Goal: Task Accomplishment & Management: Manage account settings

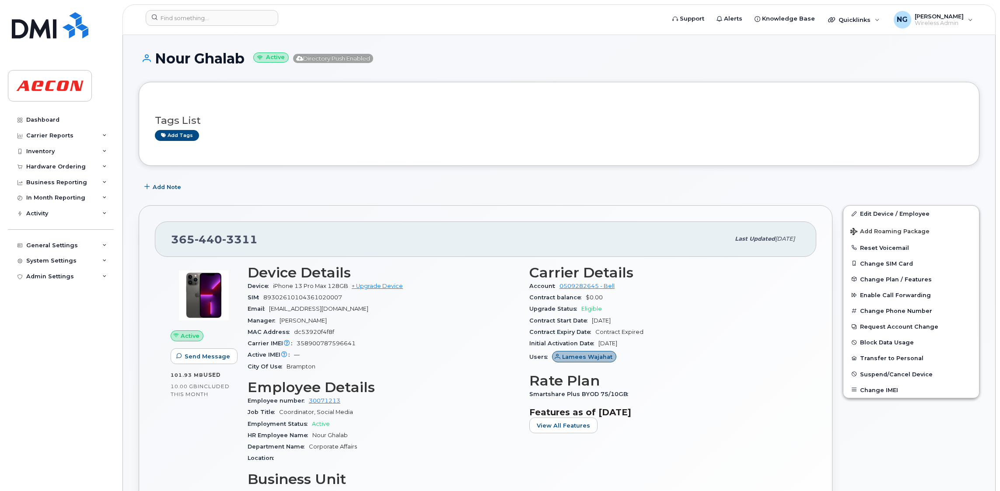
scroll to position [2298, 0]
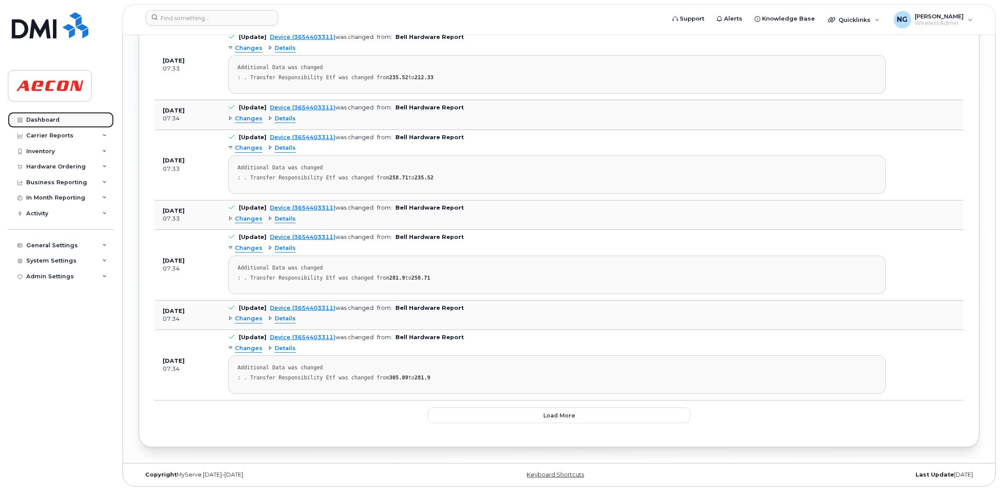
click at [56, 122] on div "Dashboard" at bounding box center [42, 119] width 33 height 7
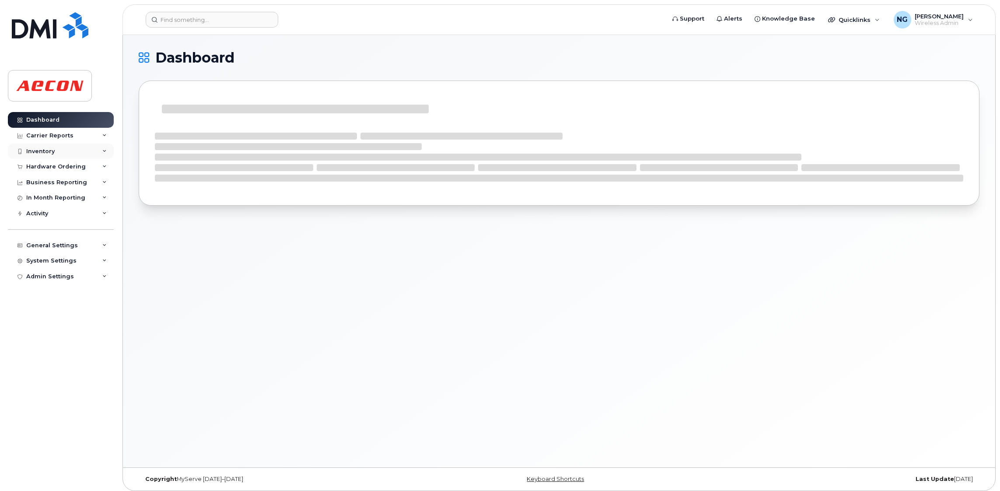
click at [41, 152] on div "Inventory" at bounding box center [40, 151] width 28 height 7
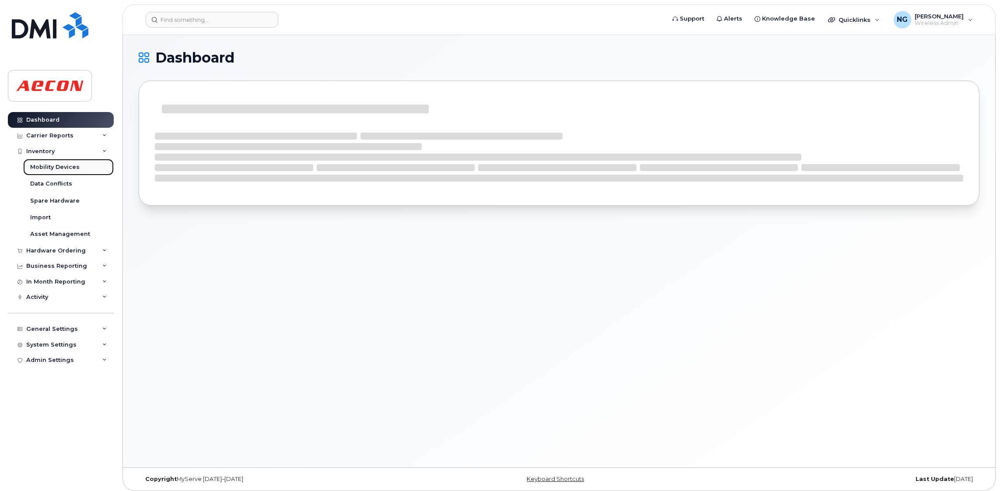
click at [63, 166] on div "Mobility Devices" at bounding box center [54, 167] width 49 height 8
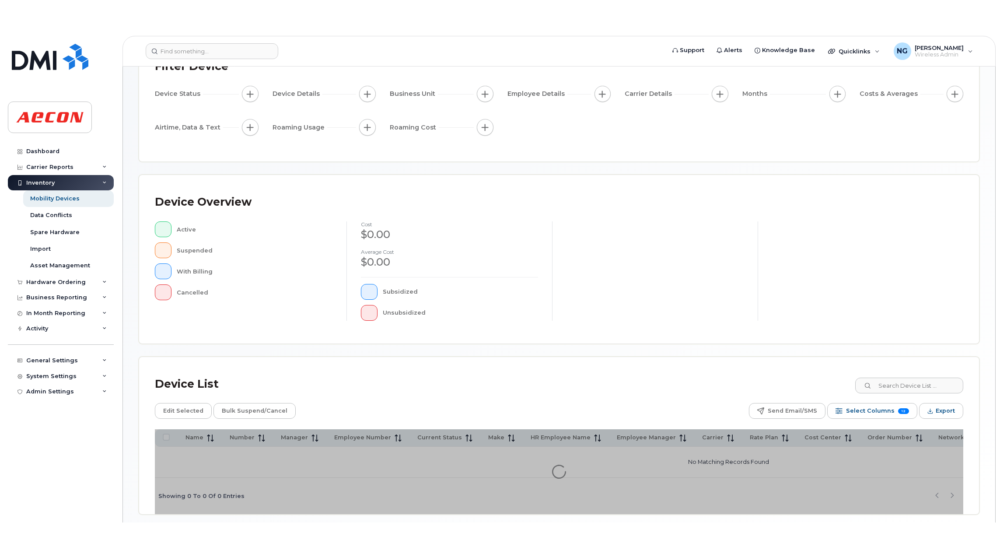
scroll to position [114, 0]
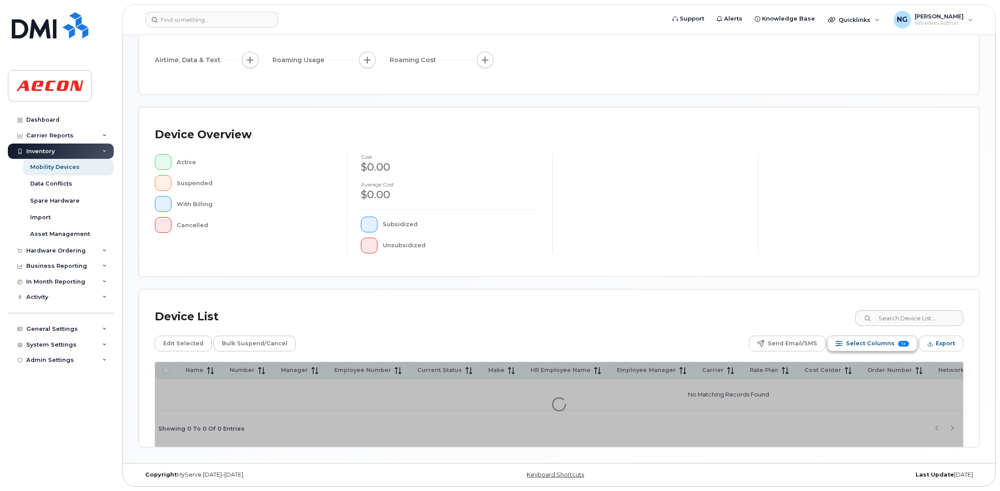
click at [878, 339] on span "Select Columns" at bounding box center [870, 343] width 49 height 13
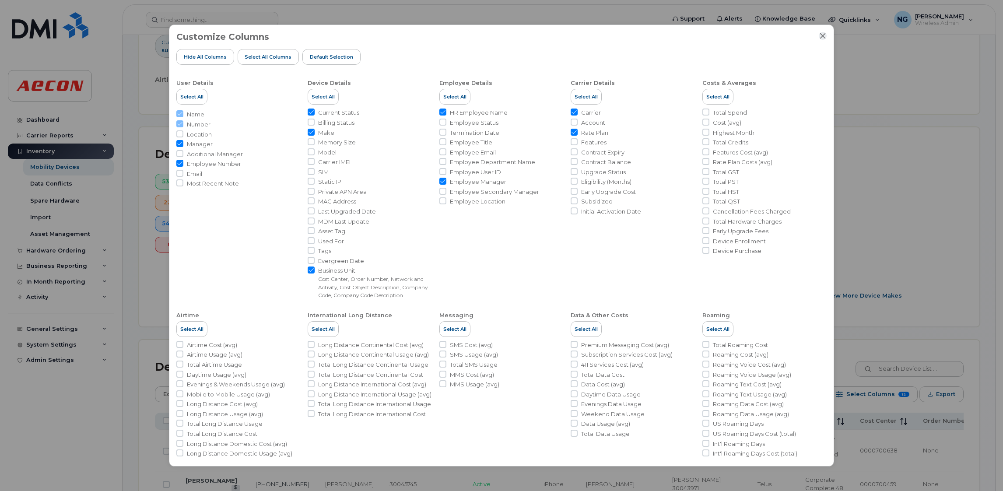
click at [825, 37] on icon "Close" at bounding box center [822, 35] width 7 height 7
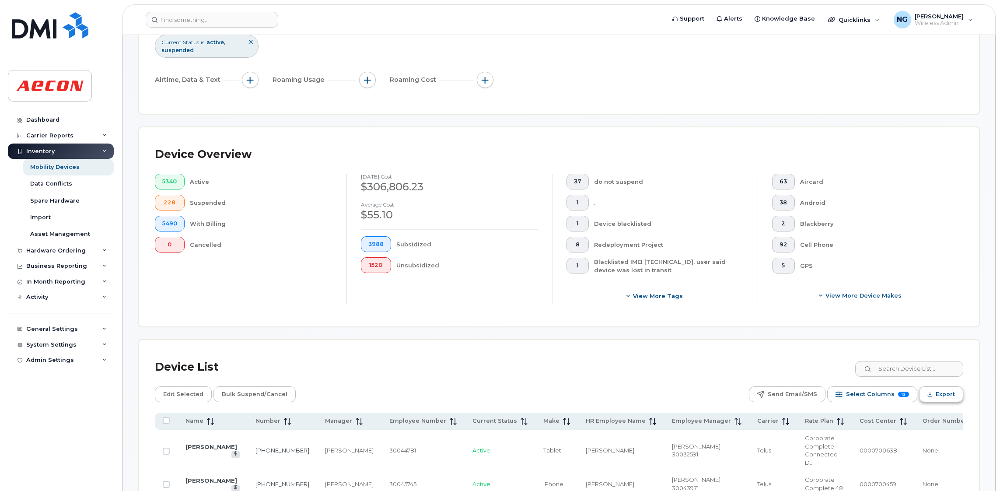
click at [944, 392] on span "Export" at bounding box center [945, 394] width 19 height 13
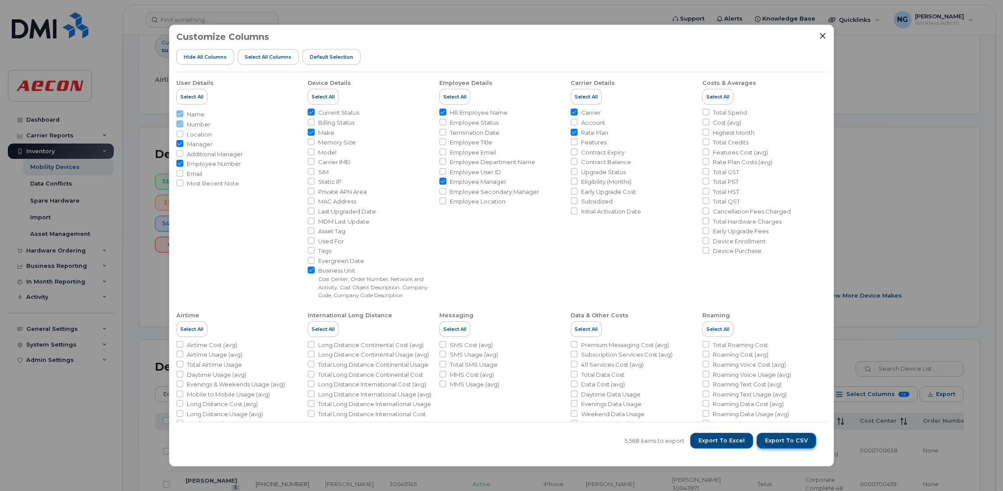
click at [786, 441] on span "Export to CSV" at bounding box center [786, 441] width 43 height 8
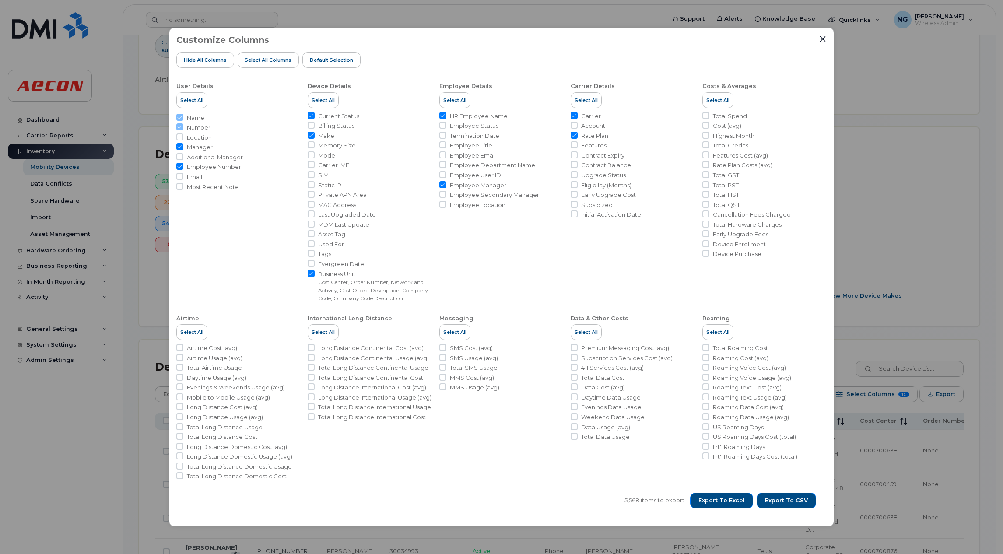
click at [951, 280] on div "Customize Columns Hide All Columns Select all Columns Default Selection User De…" at bounding box center [501, 277] width 1003 height 554
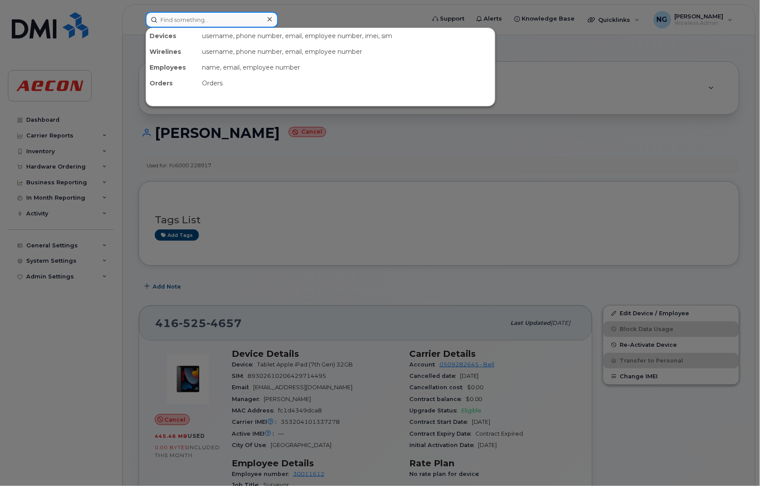
click at [214, 24] on input at bounding box center [212, 20] width 133 height 16
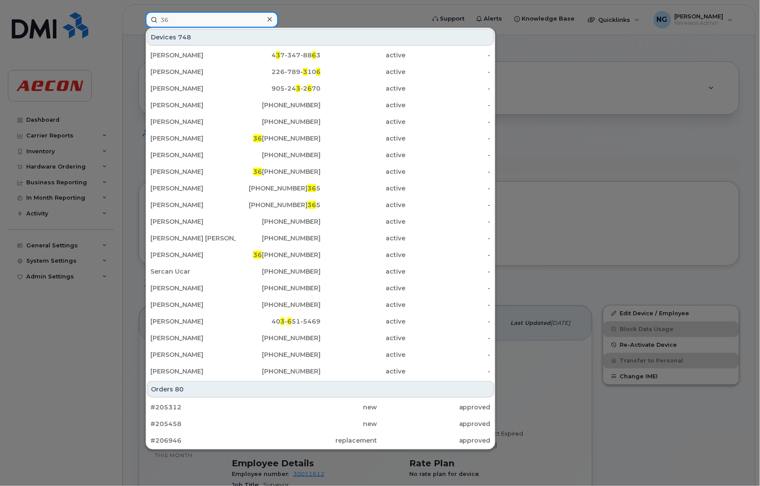
type input "3"
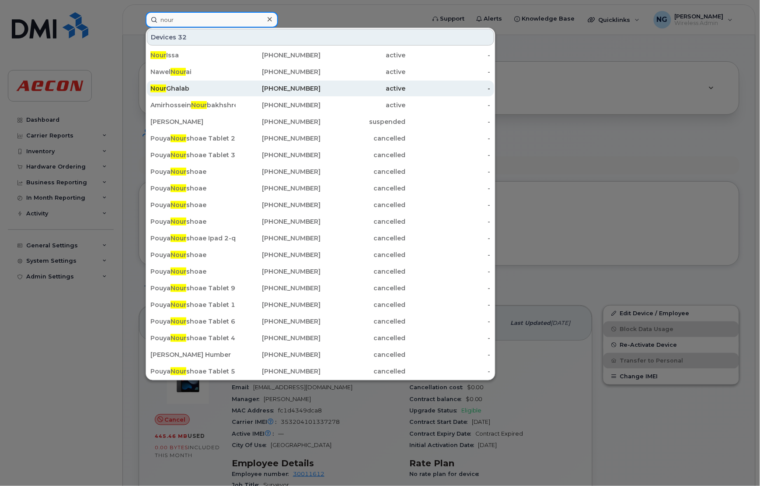
type input "nour"
click at [190, 92] on div "Nour Ghalab" at bounding box center [192, 88] width 85 height 9
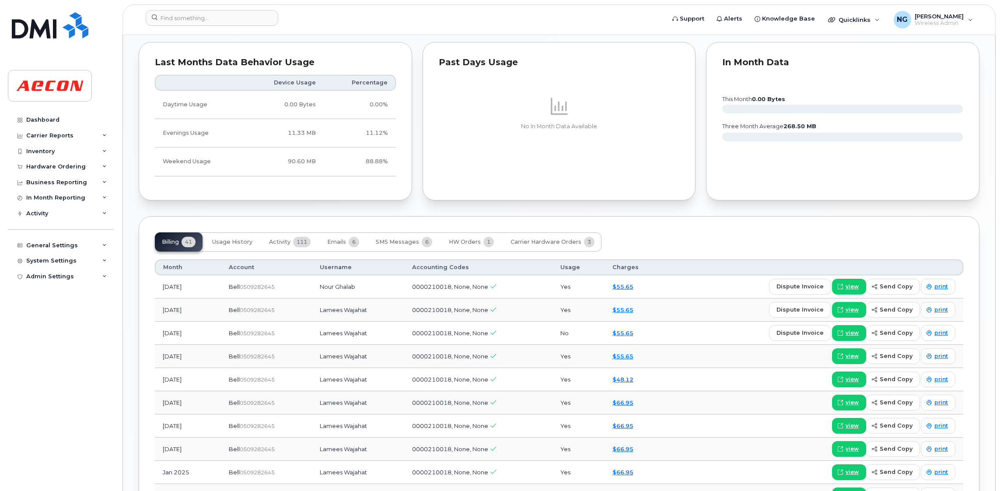
scroll to position [656, 0]
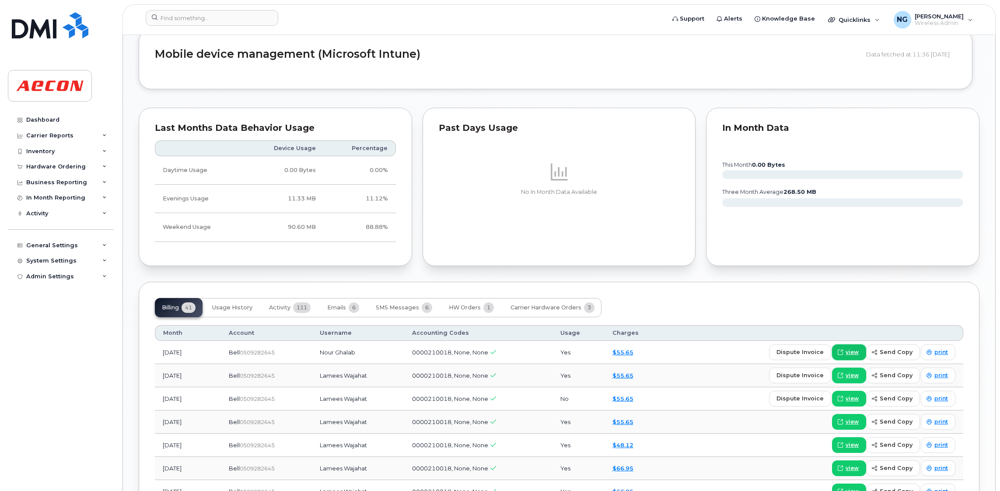
click at [760, 352] on icon at bounding box center [840, 352] width 5 height 5
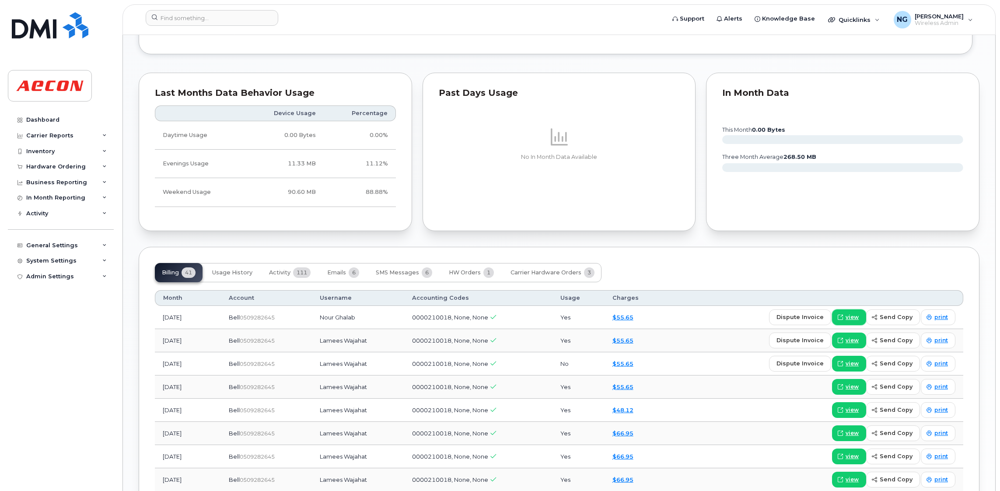
scroll to position [721, 0]
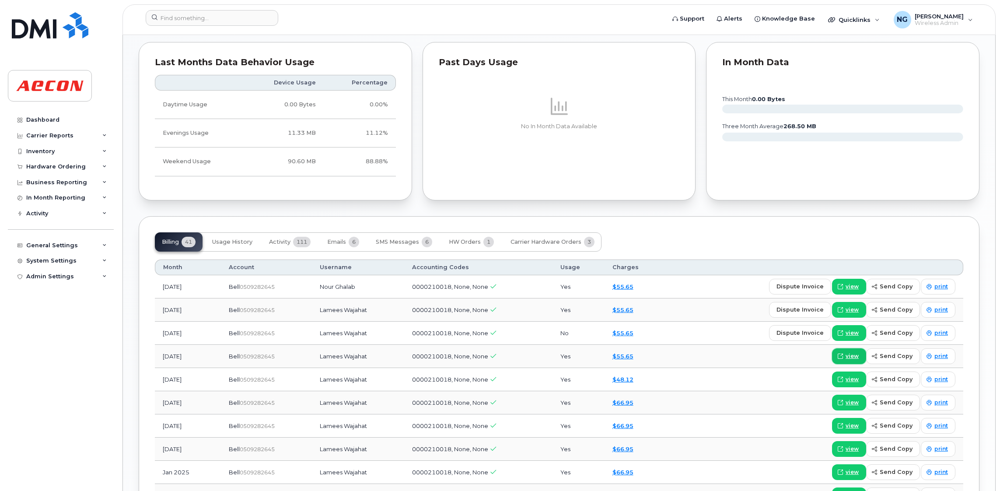
click at [760, 360] on span "view" at bounding box center [852, 356] width 13 height 8
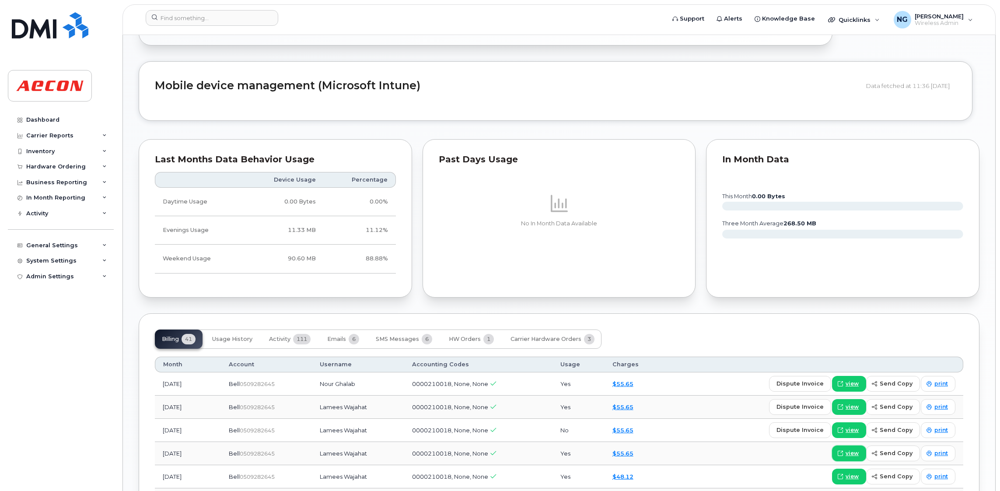
scroll to position [656, 0]
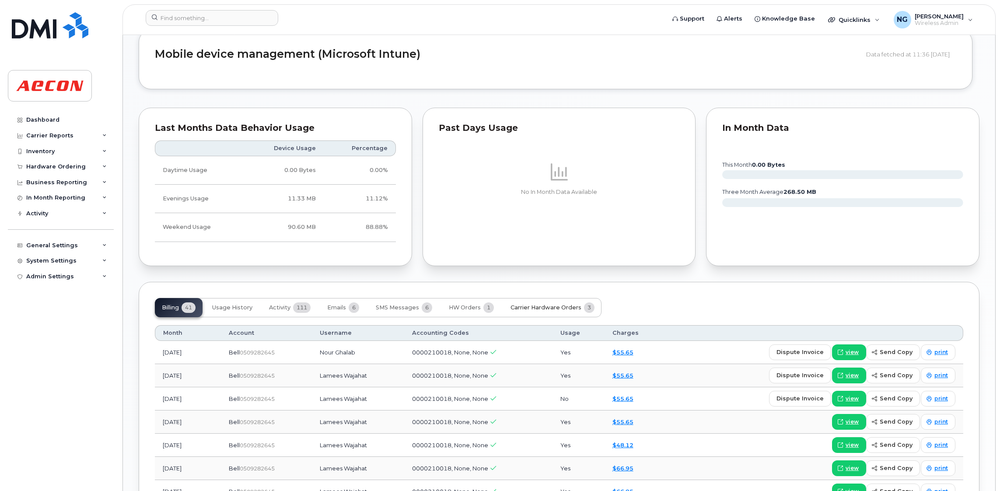
click at [543, 313] on button "Carrier Hardware Orders 3" at bounding box center [553, 307] width 98 height 19
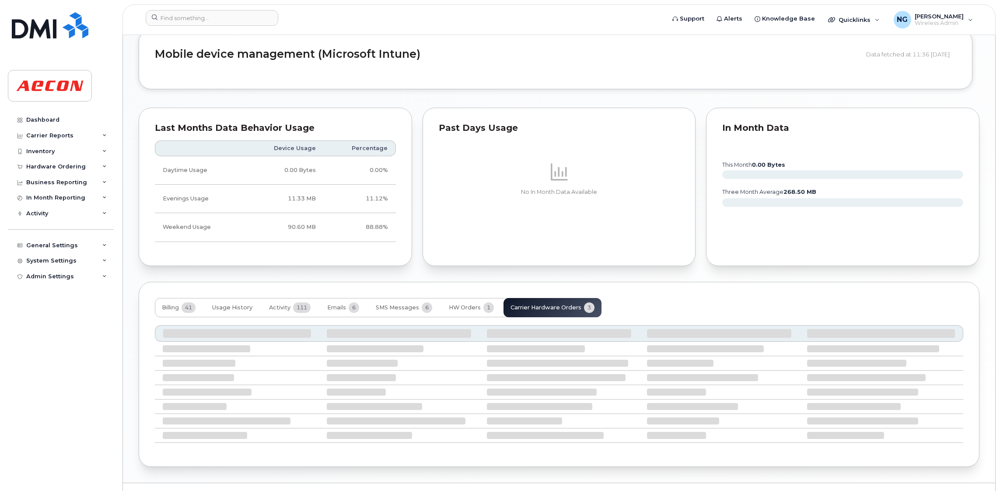
scroll to position [623, 0]
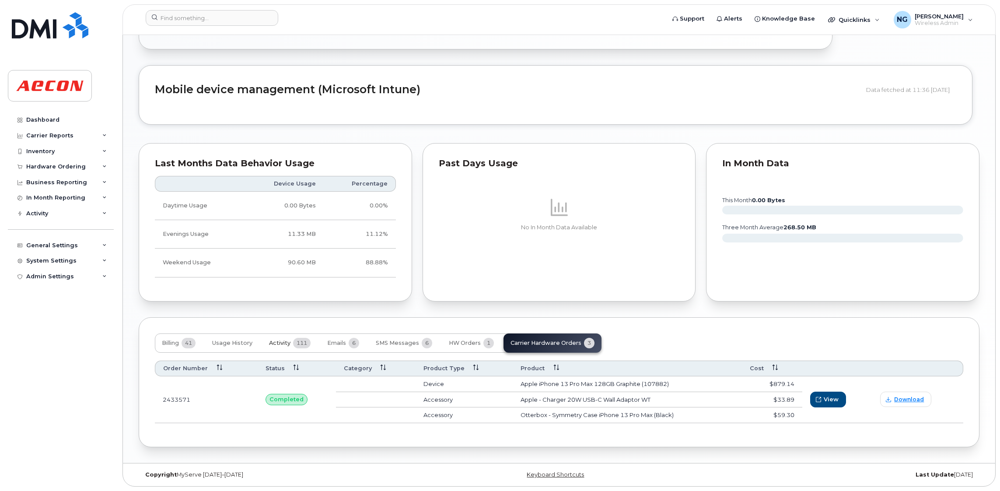
click at [292, 344] on button "Activity 111" at bounding box center [290, 342] width 56 height 19
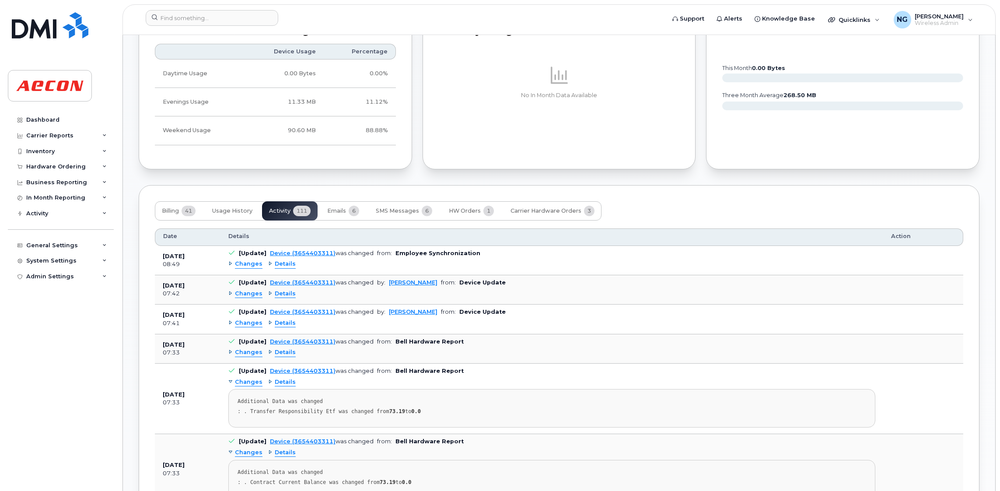
scroll to position [754, 0]
click at [246, 297] on span "Changes" at bounding box center [249, 292] width 28 height 8
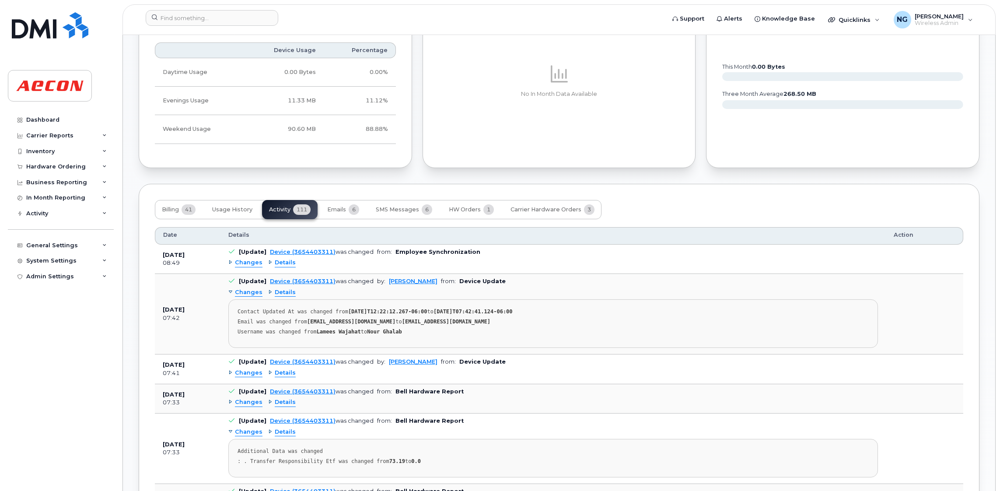
click at [245, 377] on span "Changes" at bounding box center [249, 373] width 28 height 8
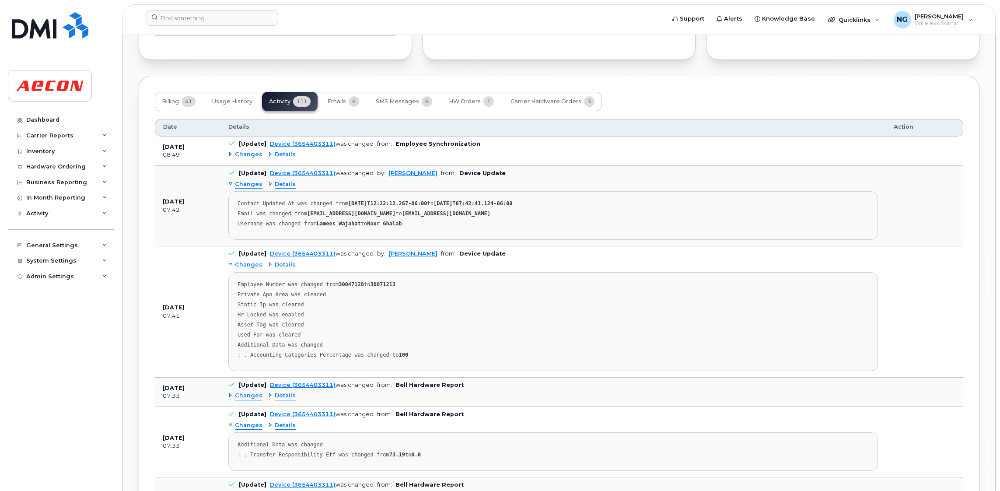
scroll to position [885, 0]
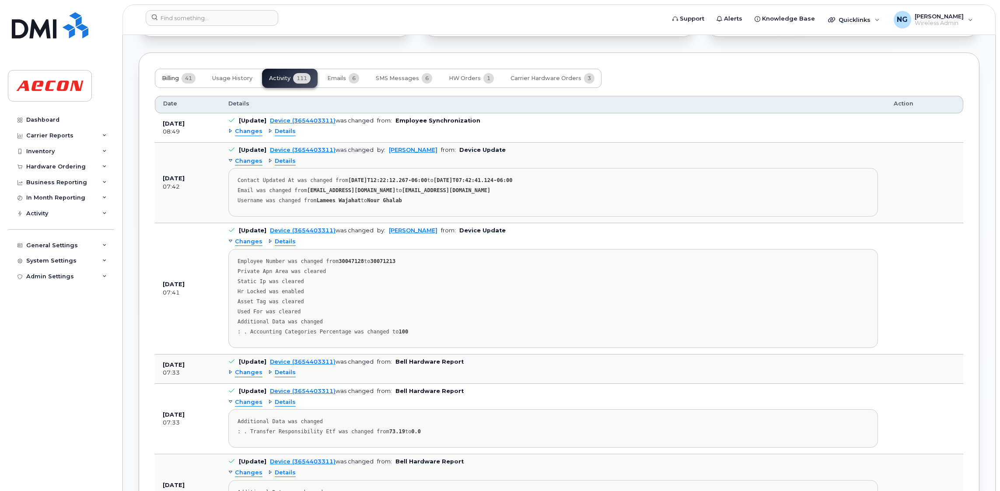
click at [174, 81] on span "Billing" at bounding box center [170, 78] width 17 height 7
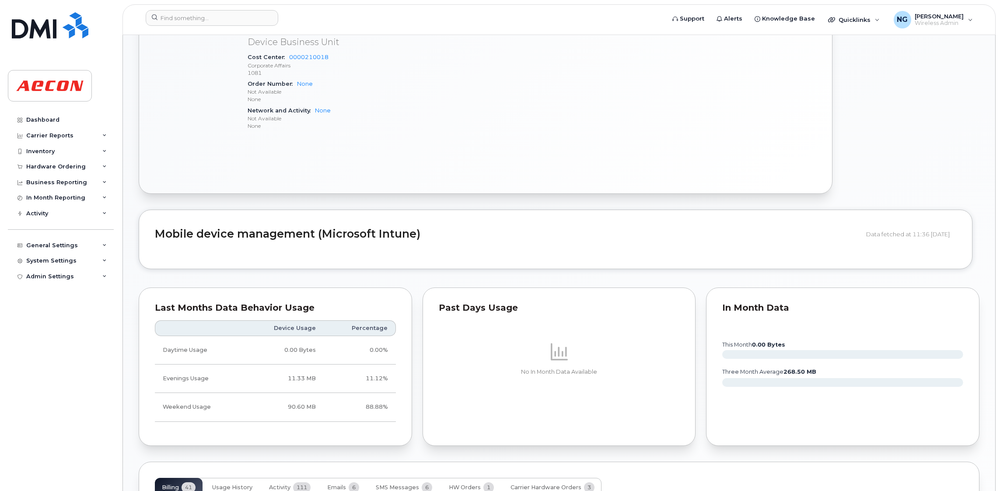
scroll to position [557, 0]
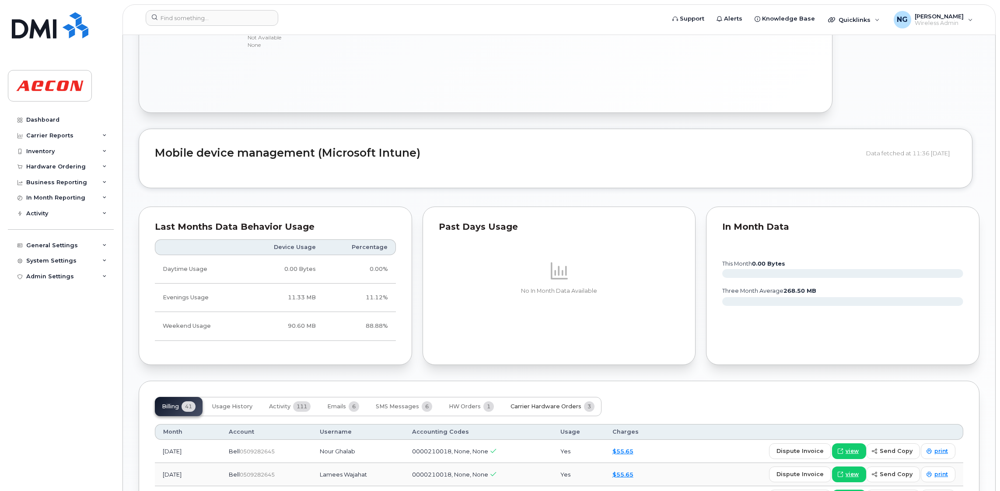
click at [531, 410] on span "Carrier Hardware Orders" at bounding box center [546, 406] width 71 height 7
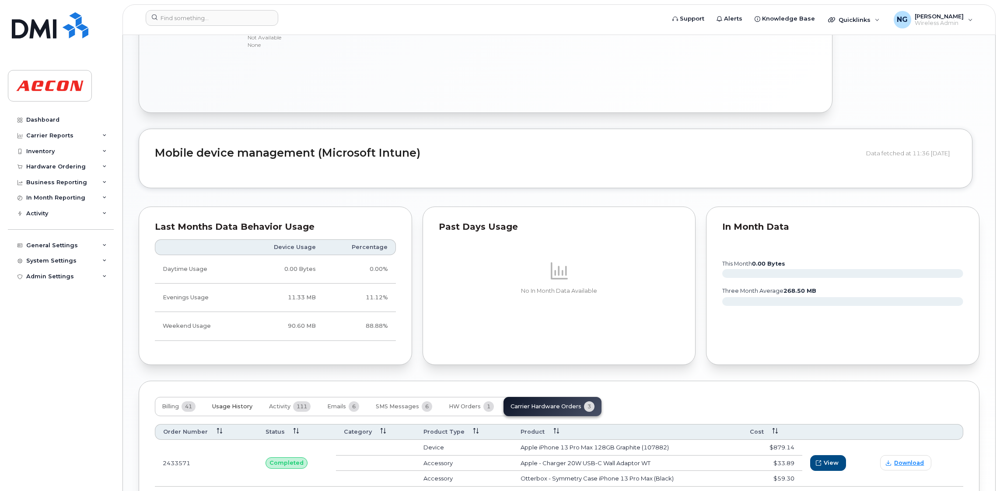
drag, startPoint x: 227, startPoint y: 407, endPoint x: 334, endPoint y: 419, distance: 107.4
click at [229, 407] on span "Usage History" at bounding box center [232, 406] width 40 height 7
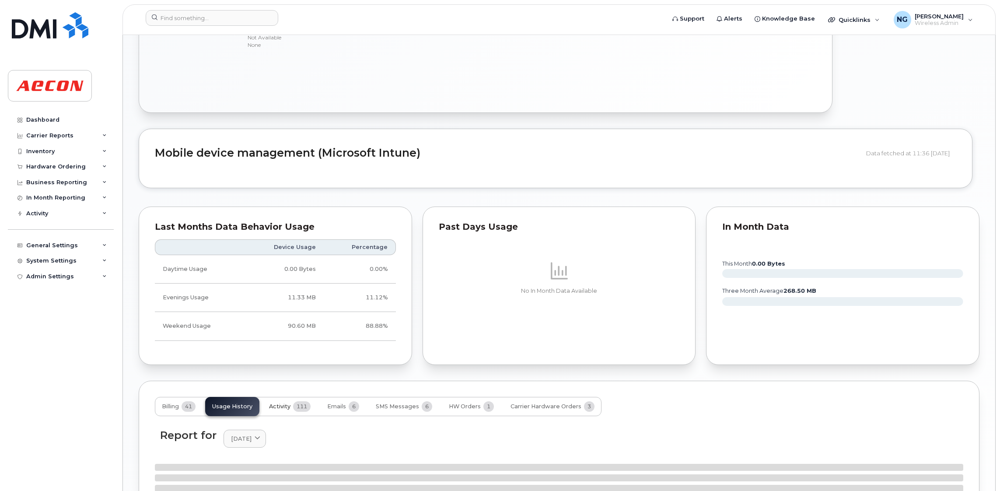
click at [287, 410] on span "Activity" at bounding box center [279, 406] width 21 height 7
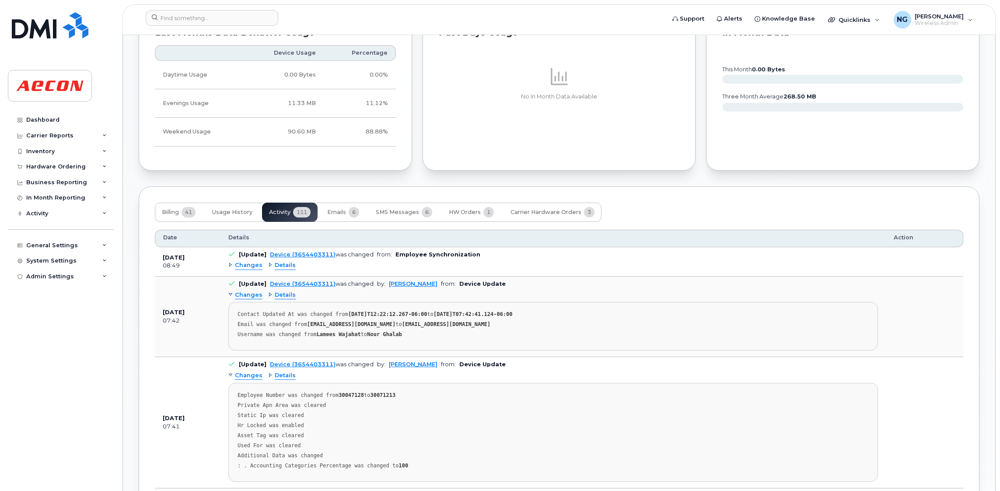
scroll to position [754, 0]
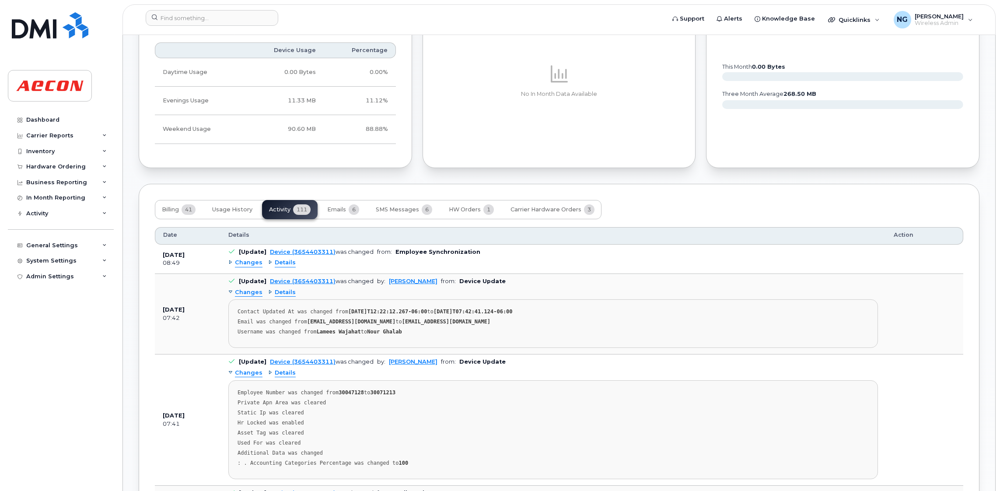
click at [254, 273] on td "[Update] Device (3654403311) was changed from: Employee Synchronization Changes…" at bounding box center [552, 259] width 665 height 29
click at [254, 269] on div "Changes Details" at bounding box center [553, 263] width 650 height 14
click at [254, 267] on span "Changes" at bounding box center [249, 263] width 28 height 8
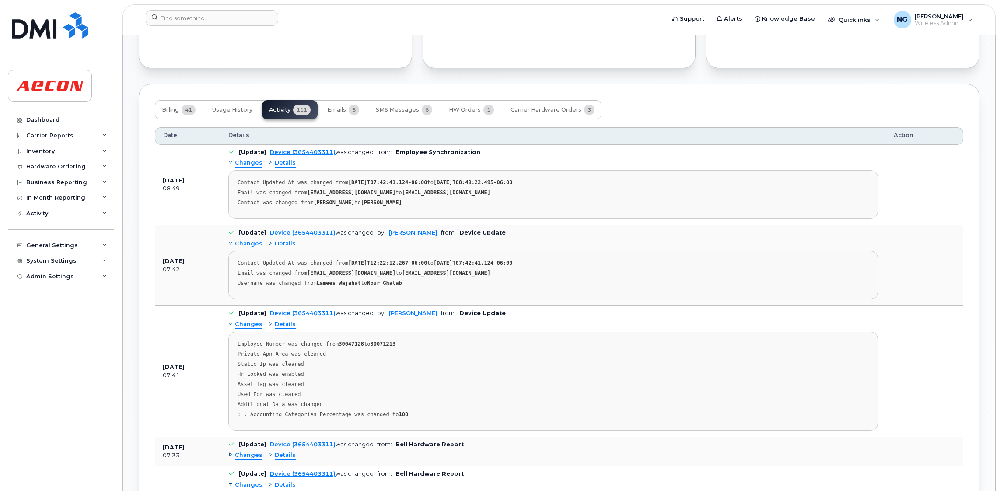
scroll to position [885, 0]
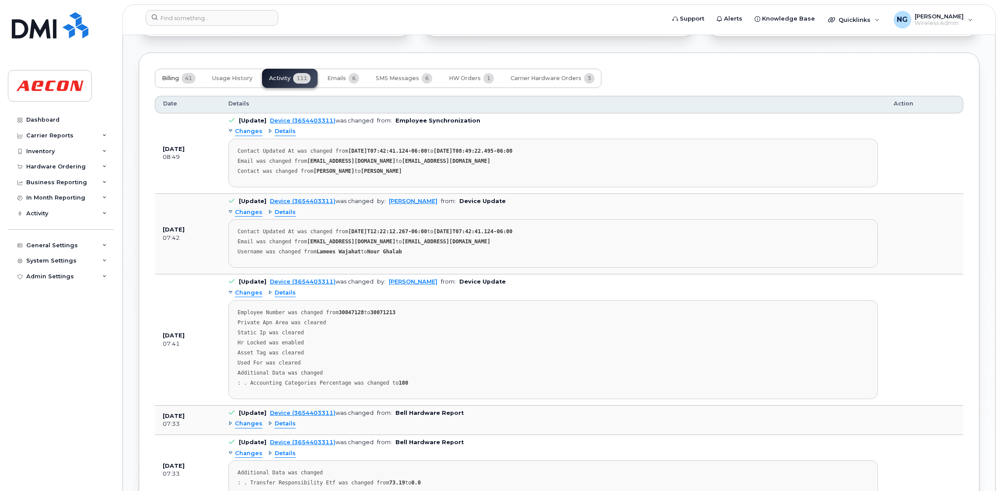
click at [180, 81] on button "Billing 41" at bounding box center [179, 78] width 48 height 19
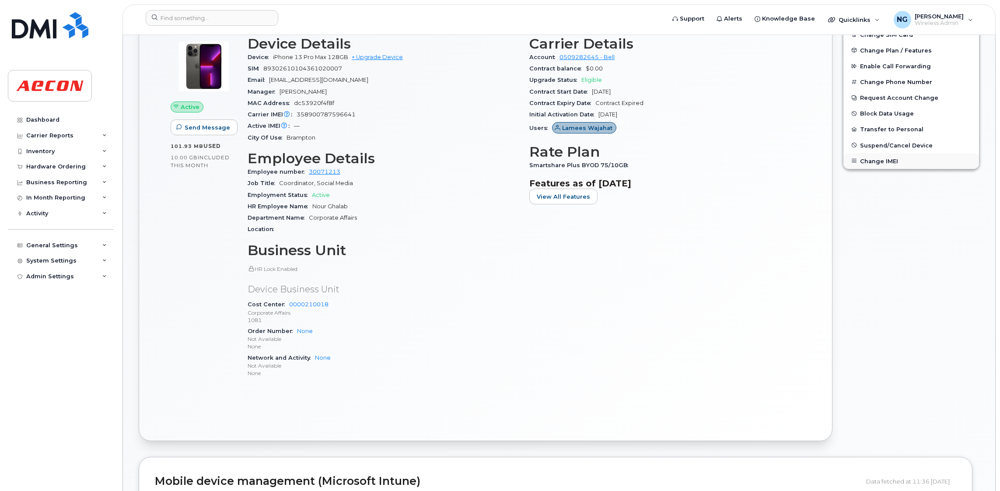
scroll to position [0, 0]
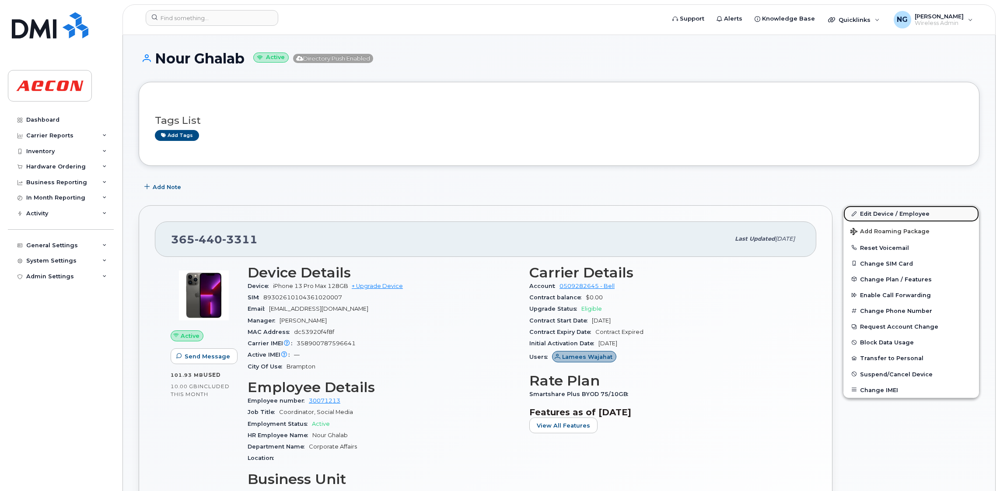
click at [760, 212] on link "Edit Device / Employee" at bounding box center [911, 214] width 136 height 16
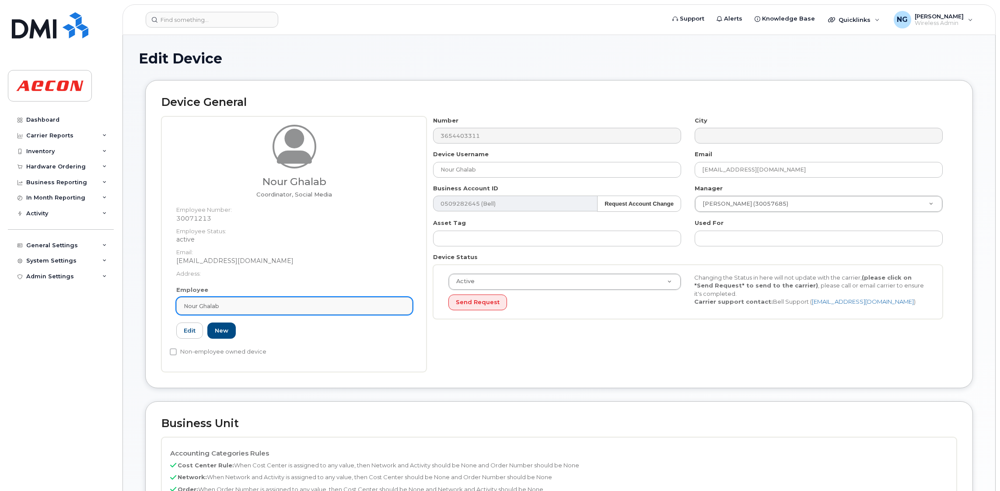
click at [255, 309] on div "Nour Ghalab" at bounding box center [294, 306] width 221 height 8
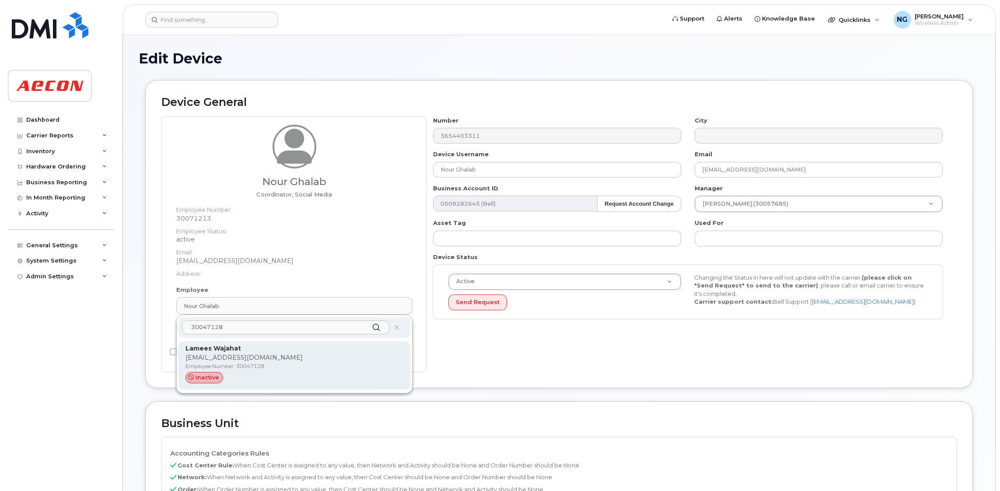
type input "30047128"
click at [322, 367] on p "Employee Number: 30047128" at bounding box center [294, 366] width 218 height 8
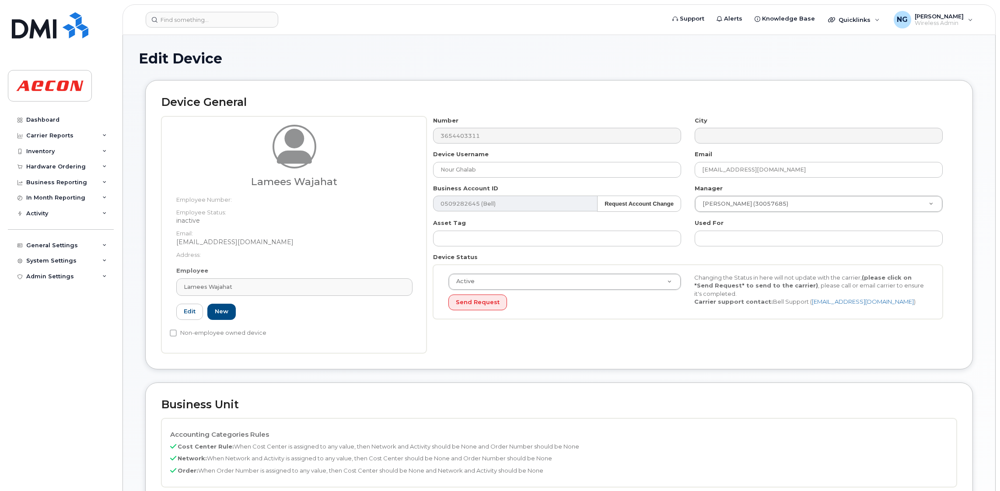
type input "Lamees Wajahat"
type input "[EMAIL_ADDRESS][DOMAIN_NAME]"
type input "30047128"
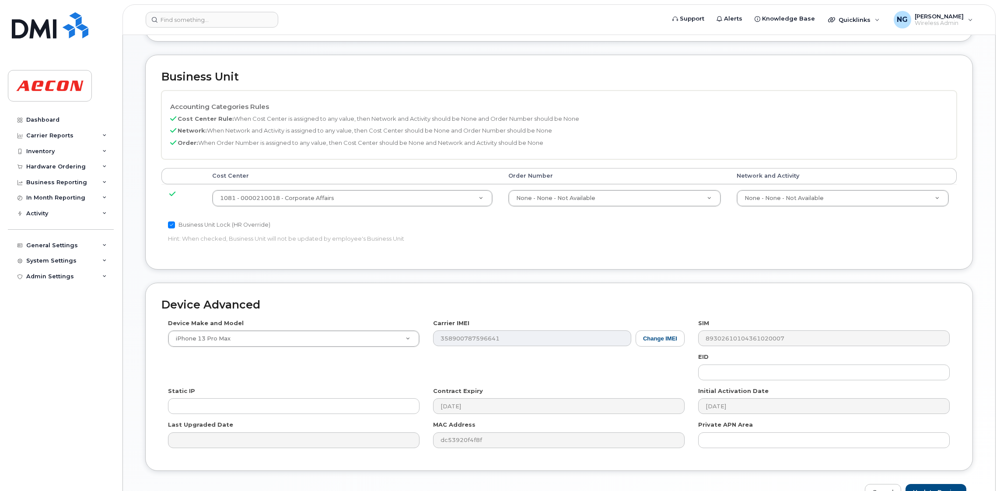
scroll to position [382, 0]
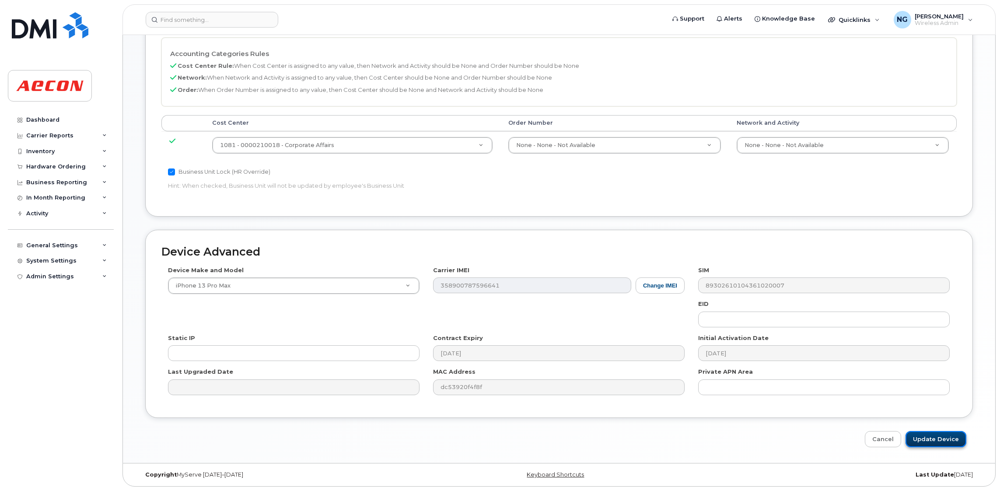
click at [954, 437] on input "Update Device" at bounding box center [936, 439] width 61 height 16
type input "Saving..."
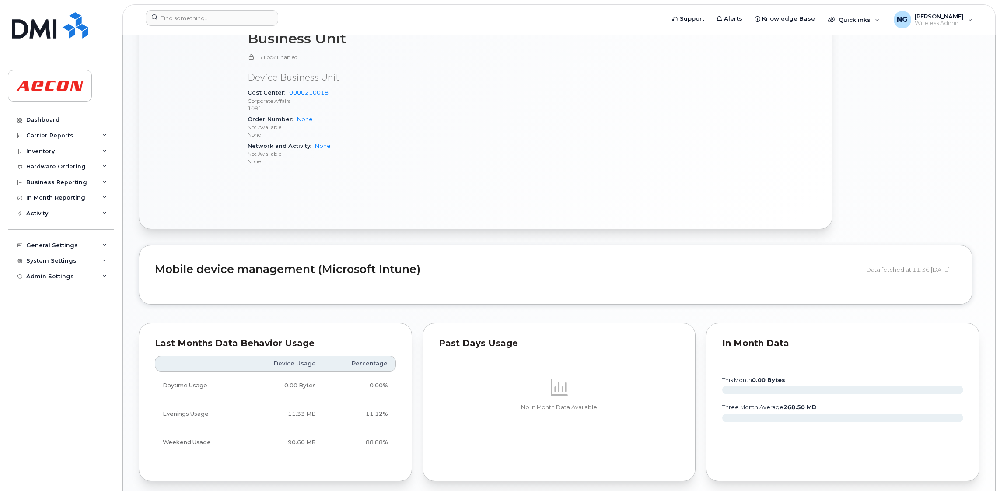
scroll to position [656, 0]
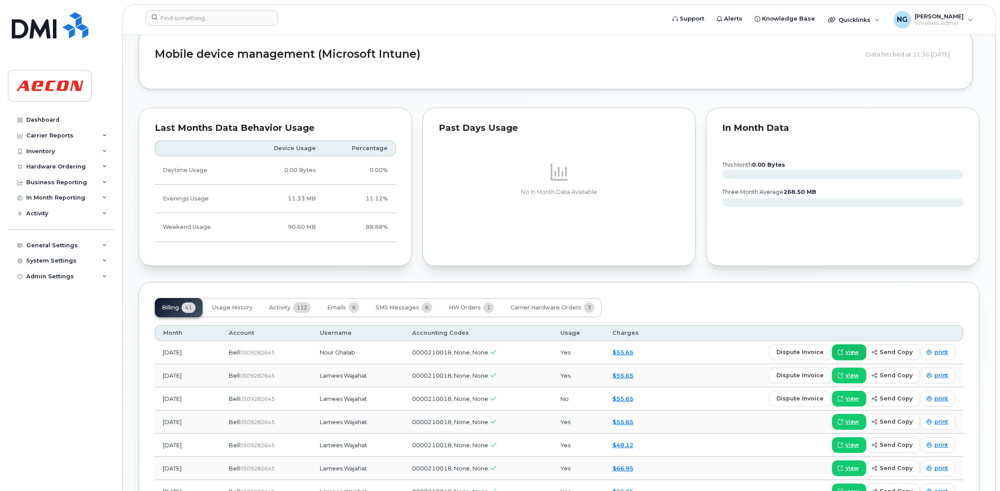
click at [857, 356] on span "view" at bounding box center [852, 352] width 13 height 8
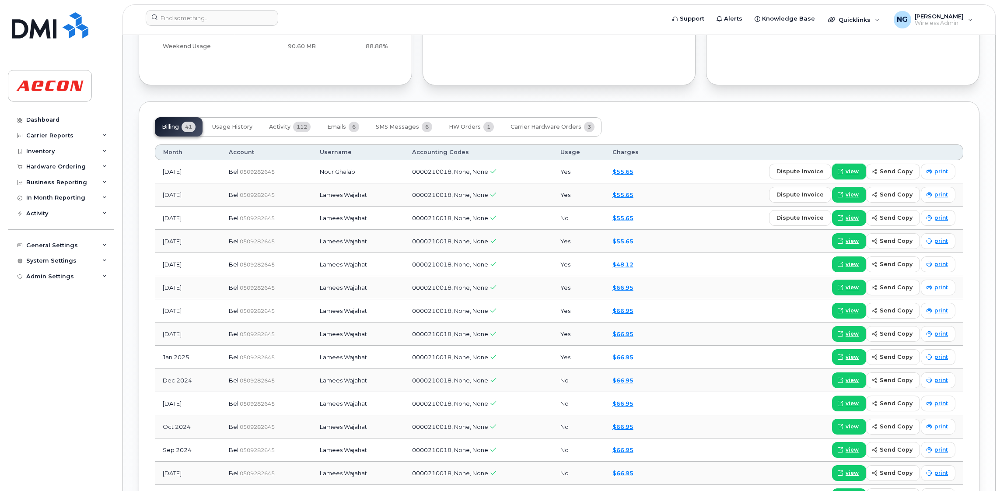
scroll to position [853, 0]
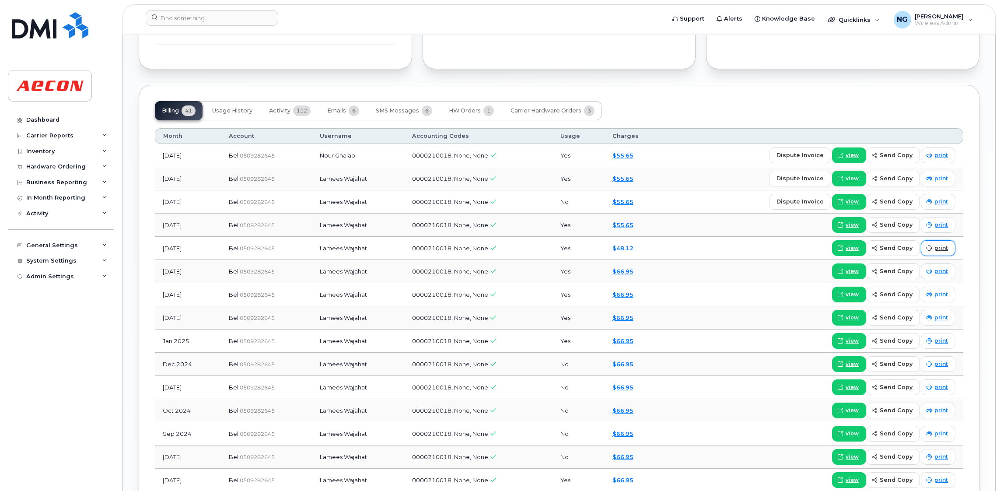
click at [939, 249] on span "print" at bounding box center [941, 248] width 14 height 8
click at [182, 229] on td "[DATE]" at bounding box center [188, 224] width 66 height 23
click at [177, 231] on td "Jun 2025" at bounding box center [188, 224] width 66 height 23
click at [942, 228] on span "print" at bounding box center [941, 225] width 14 height 8
click at [275, 318] on span "0509282645" at bounding box center [257, 318] width 35 height 7
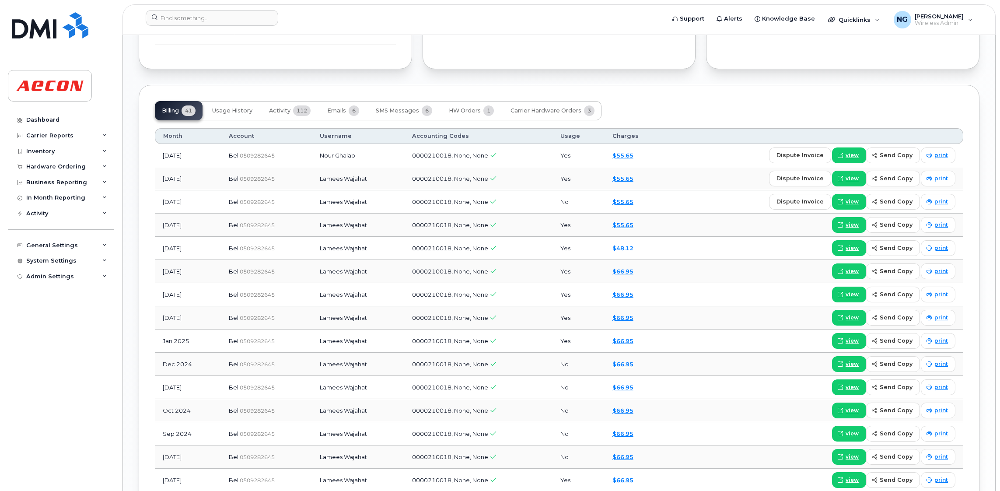
click at [174, 181] on td "Aug 2025" at bounding box center [188, 178] width 66 height 23
click at [935, 181] on span "print" at bounding box center [941, 179] width 14 height 8
click at [171, 206] on td "Jul 2025" at bounding box center [188, 201] width 66 height 23
click at [948, 206] on link "print" at bounding box center [938, 202] width 35 height 16
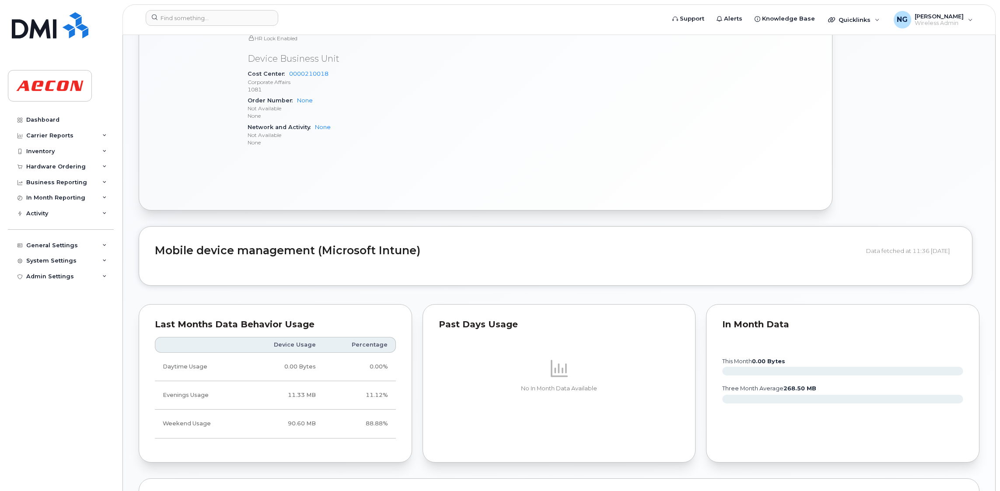
scroll to position [131, 0]
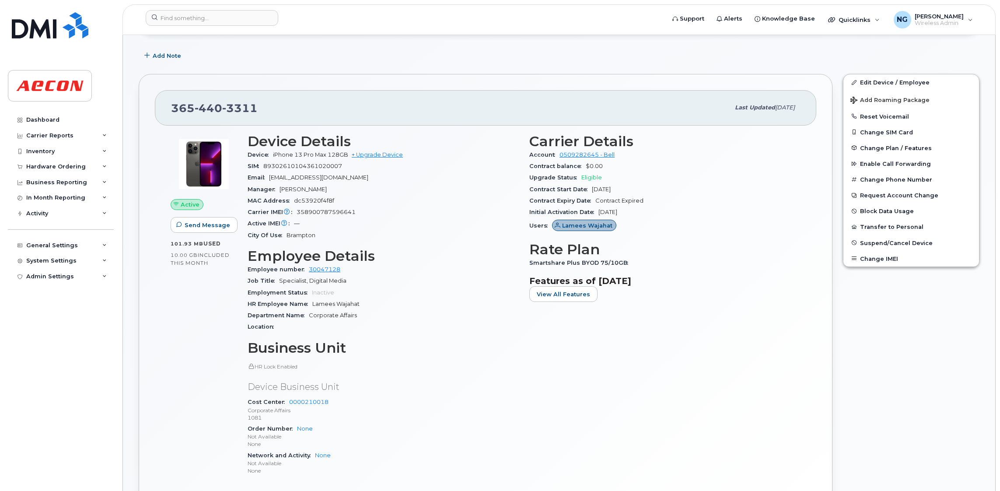
click at [465, 381] on p "Device Business Unit" at bounding box center [383, 387] width 271 height 13
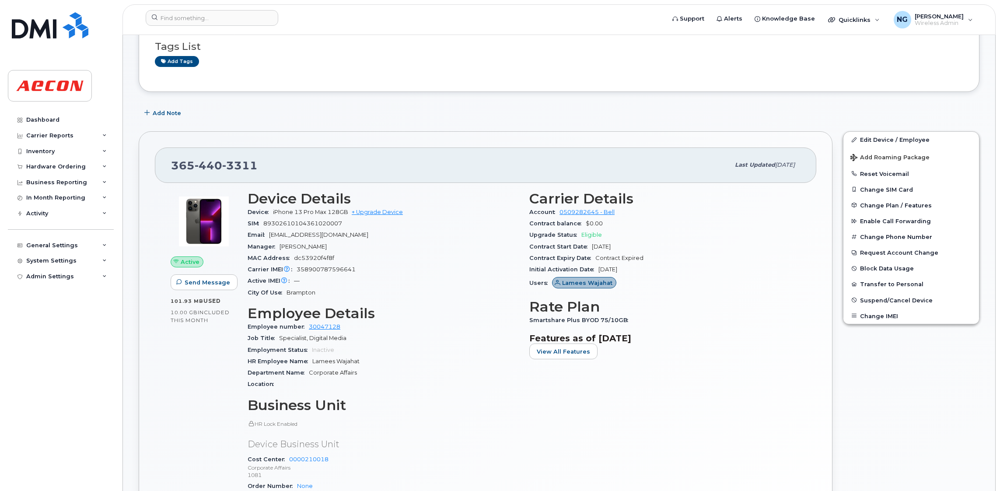
scroll to position [0, 0]
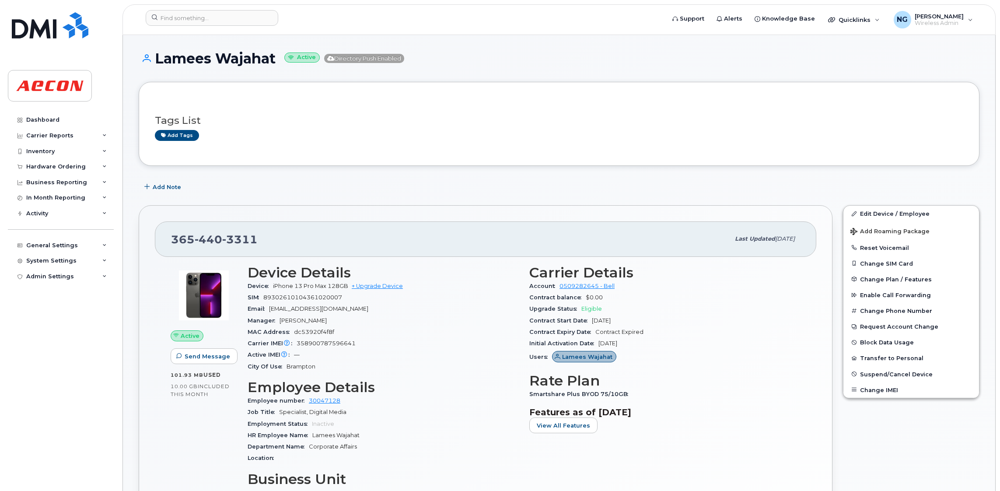
drag, startPoint x: 311, startPoint y: 166, endPoint x: 144, endPoint y: 141, distance: 168.5
click at [103, 152] on icon at bounding box center [104, 151] width 4 height 4
click at [107, 251] on div "Hardware Ordering" at bounding box center [61, 251] width 106 height 16
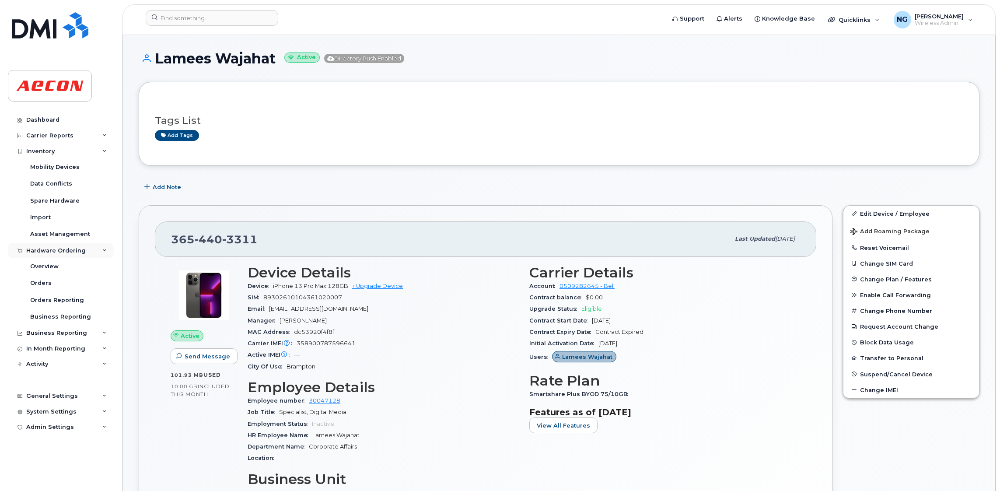
click at [106, 251] on icon at bounding box center [104, 250] width 4 height 4
click at [104, 264] on icon at bounding box center [104, 266] width 4 height 4
click at [69, 281] on div "Managerial Reports" at bounding box center [60, 282] width 60 height 8
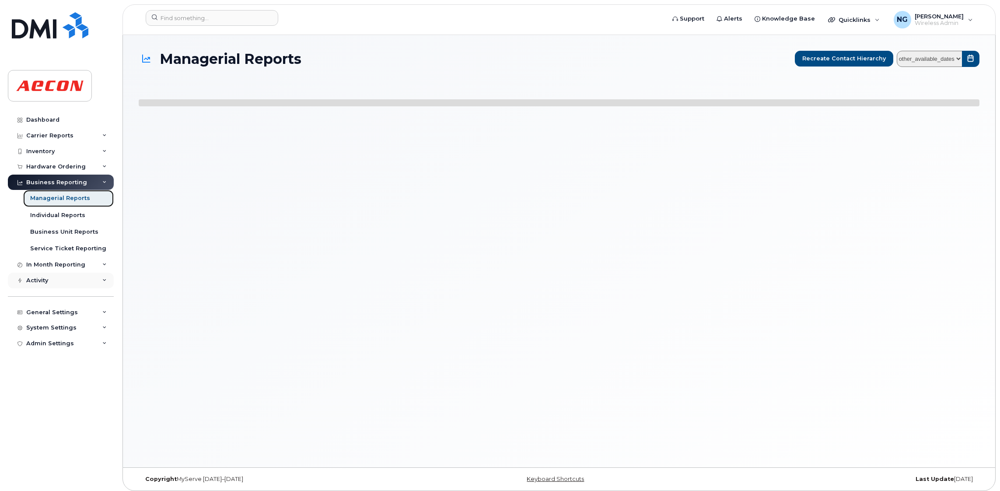
select select
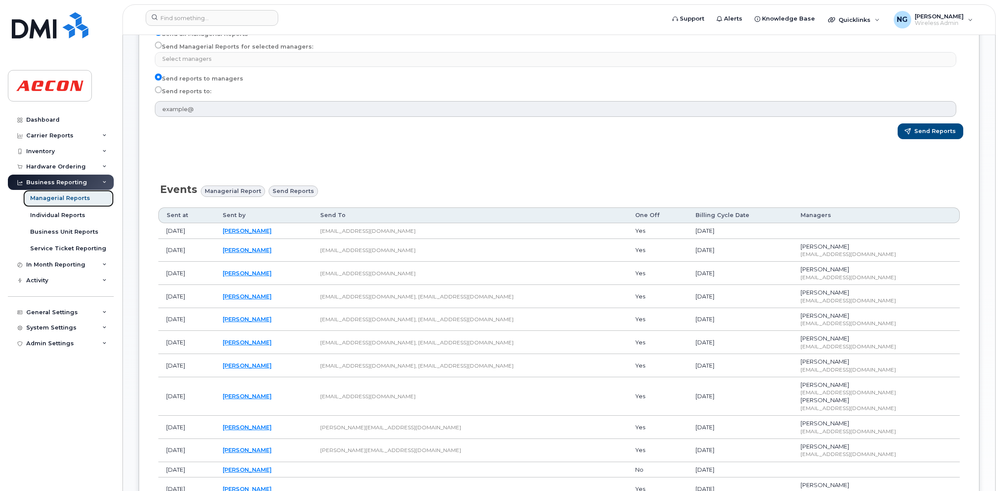
scroll to position [64, 0]
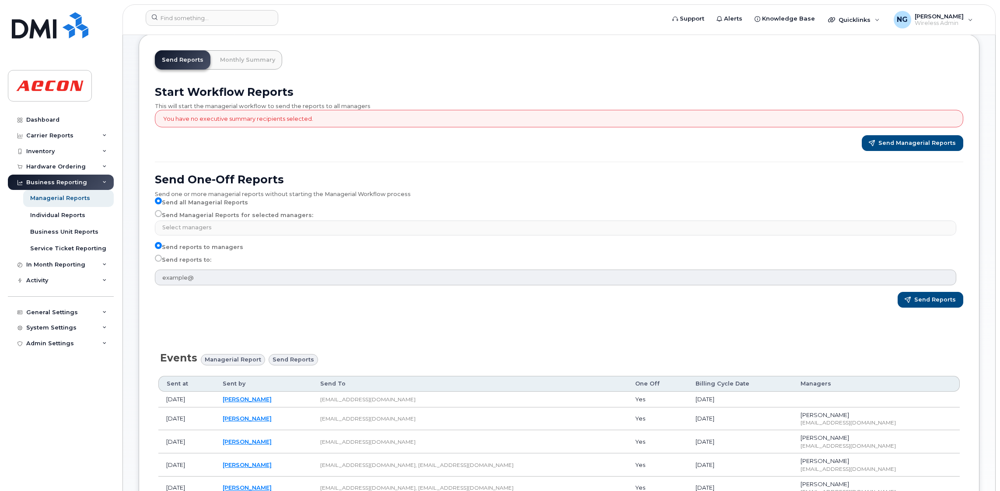
click at [157, 213] on input "Send Managerial Reports for selected managers:" at bounding box center [158, 213] width 7 height 7
radio input "true"
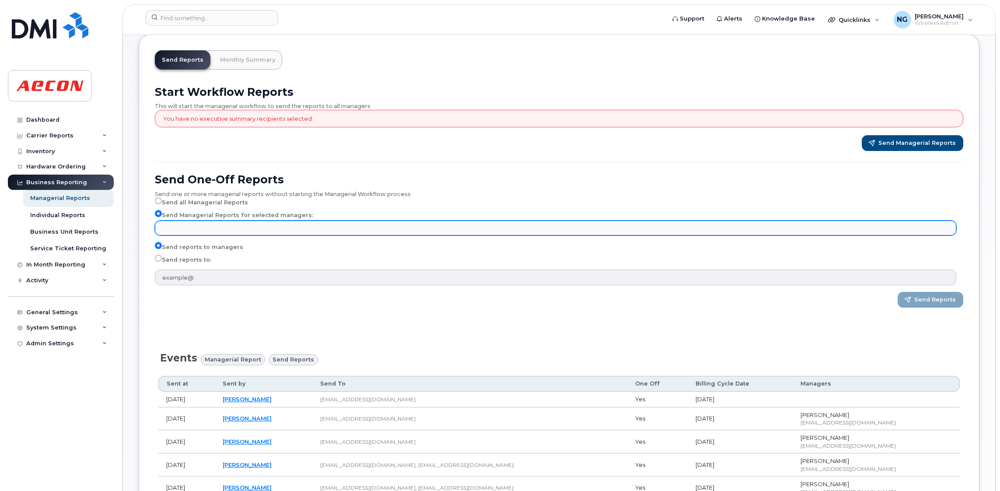
click at [193, 226] on input "text" at bounding box center [556, 227] width 793 height 12
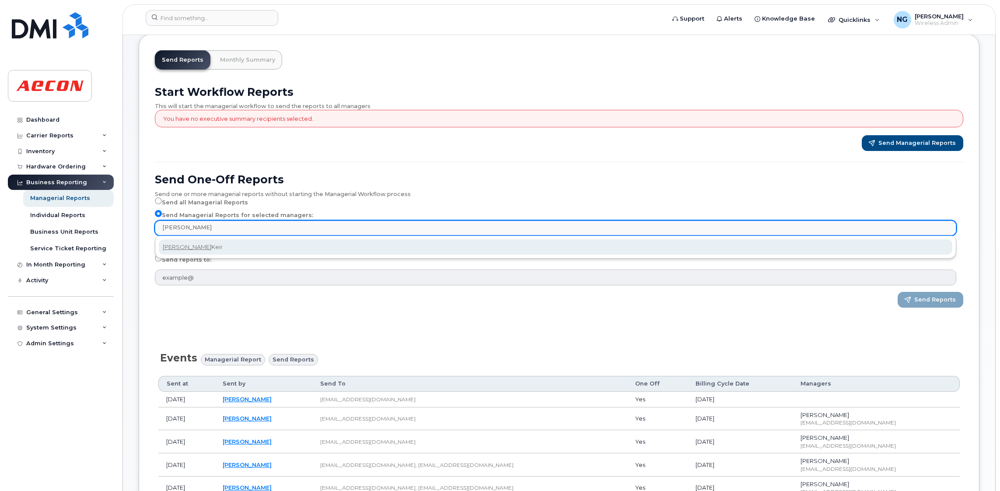
type input "krista"
select select "5195d83f-2368-4a0f-9ba7-a1ccb66eca3a"
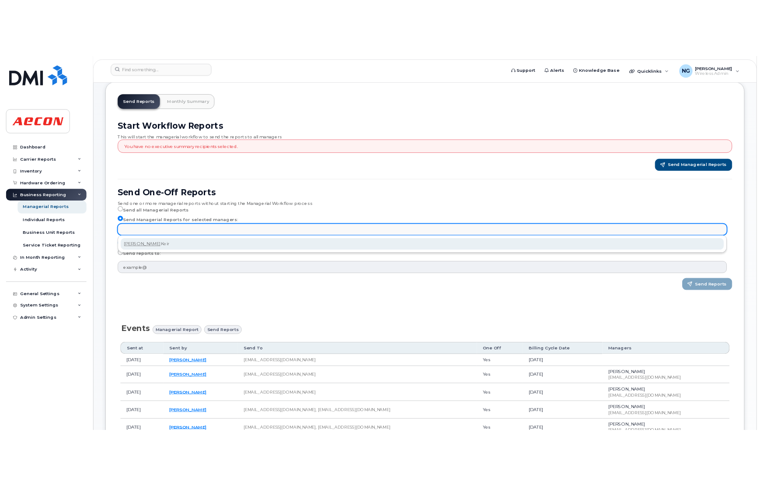
scroll to position [3581, 0]
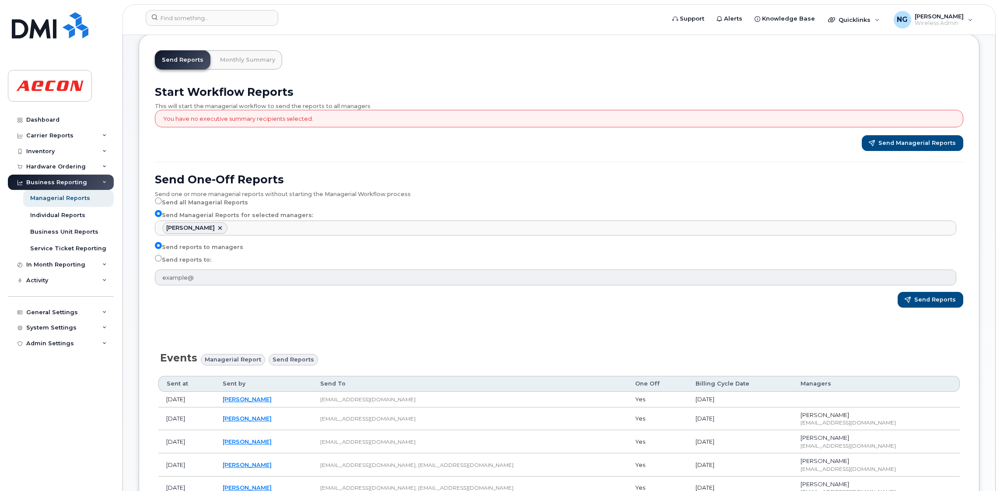
click at [168, 264] on label "Send reports to:" at bounding box center [183, 260] width 56 height 10
click at [162, 262] on input "Send reports to:" at bounding box center [158, 258] width 7 height 7
radio input "true"
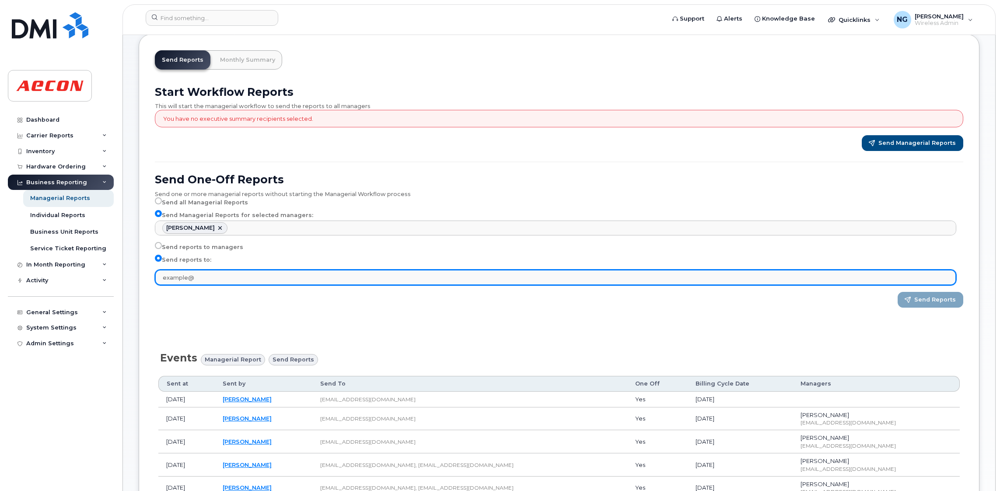
click at [185, 276] on input "text" at bounding box center [555, 277] width 801 height 16
type input "nguida@aecon.com"
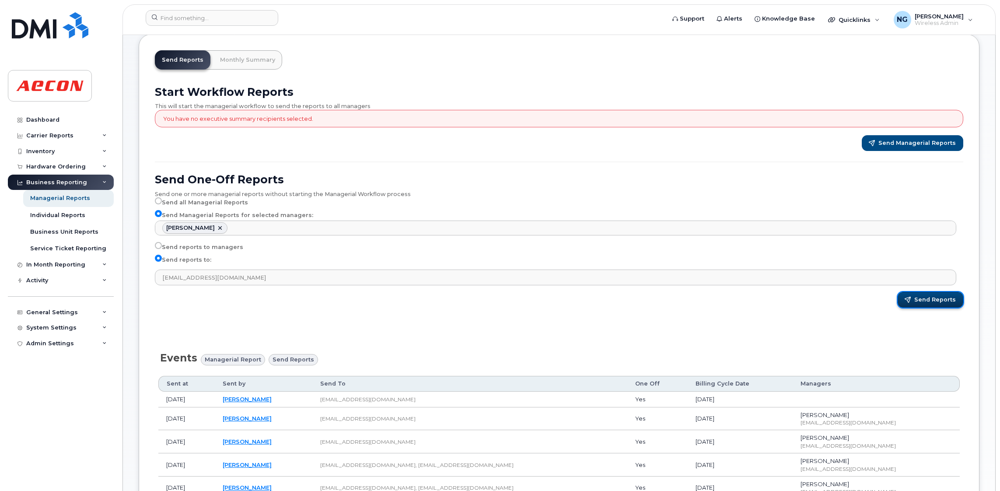
click at [938, 301] on span "Send Reports" at bounding box center [935, 300] width 42 height 8
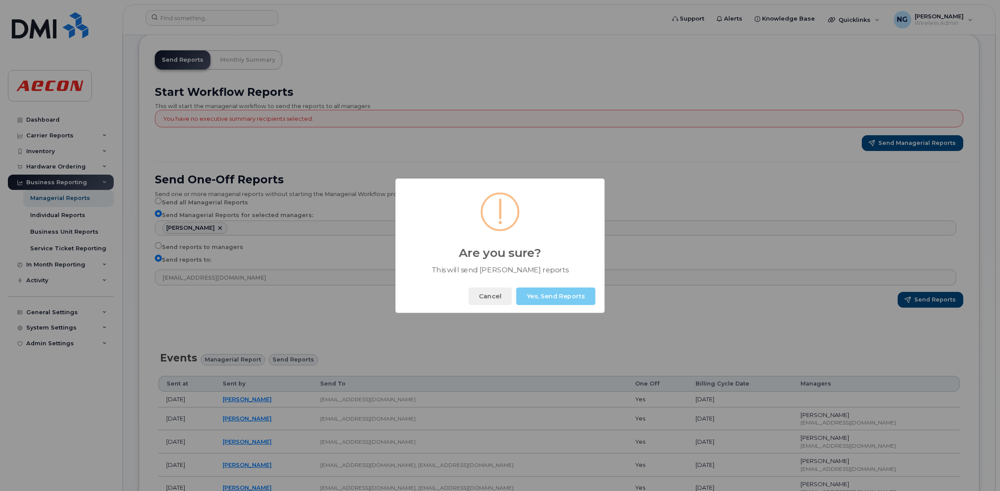
click at [551, 294] on button "Yes, Send Reports" at bounding box center [555, 295] width 79 height 17
click at [576, 295] on button "Okay" at bounding box center [577, 295] width 38 height 17
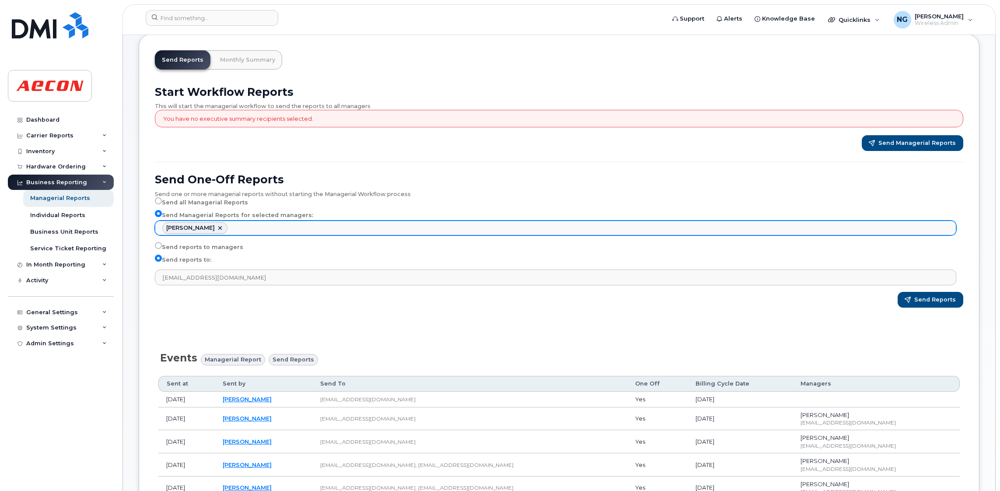
click at [217, 227] on link at bounding box center [220, 227] width 7 height 7
select select
type input "Select managers"
click at [222, 227] on ul "Select managers" at bounding box center [555, 228] width 801 height 14
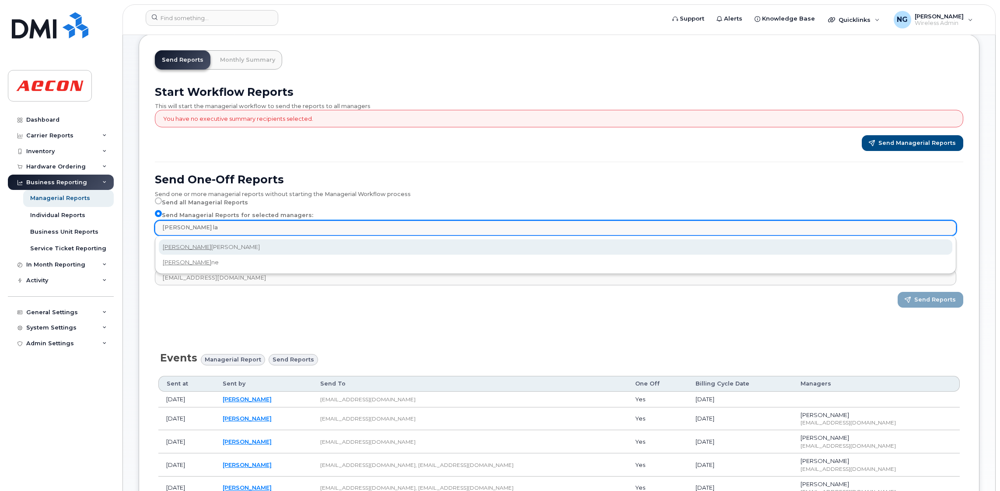
type input "Eric la"
select select "2733aa68-f1b6-4aa4-a812-13d3cbf5834d"
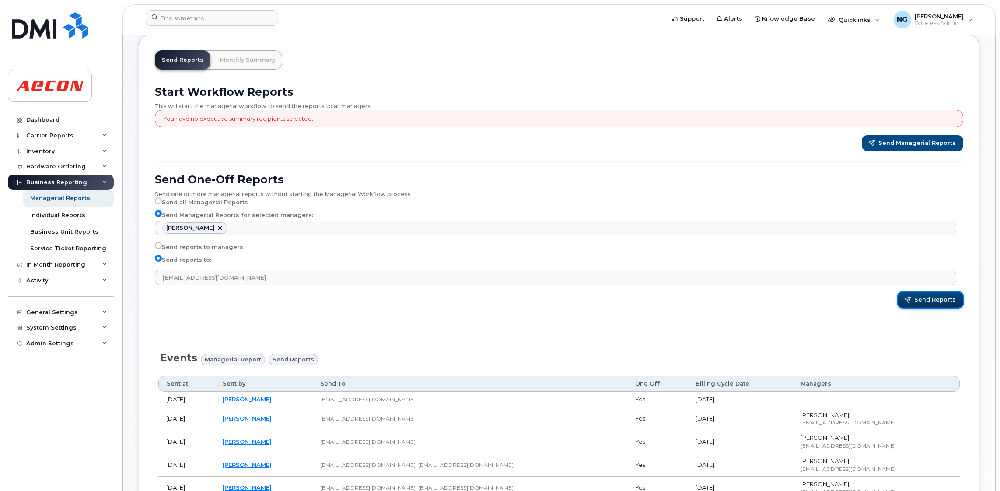
click at [923, 299] on span "Send Reports" at bounding box center [935, 300] width 42 height 8
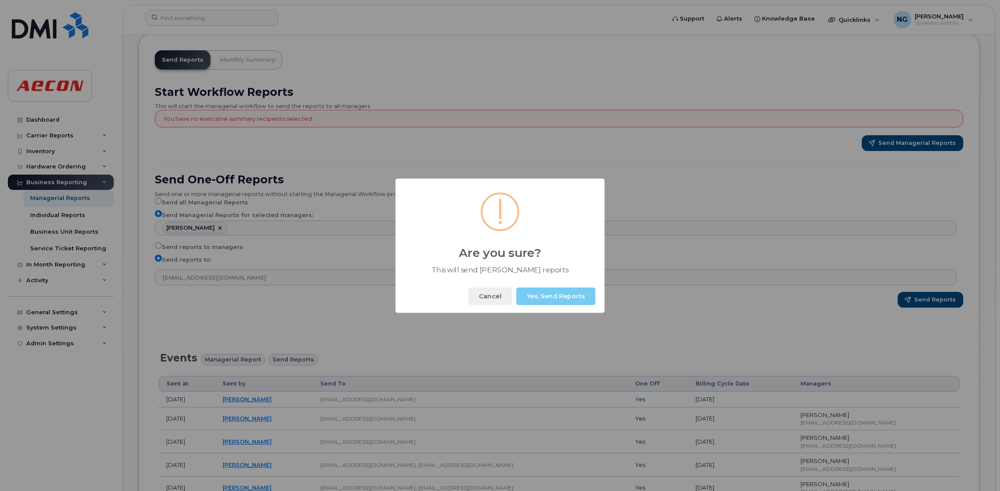
click at [577, 290] on button "Yes, Send Reports" at bounding box center [555, 295] width 79 height 17
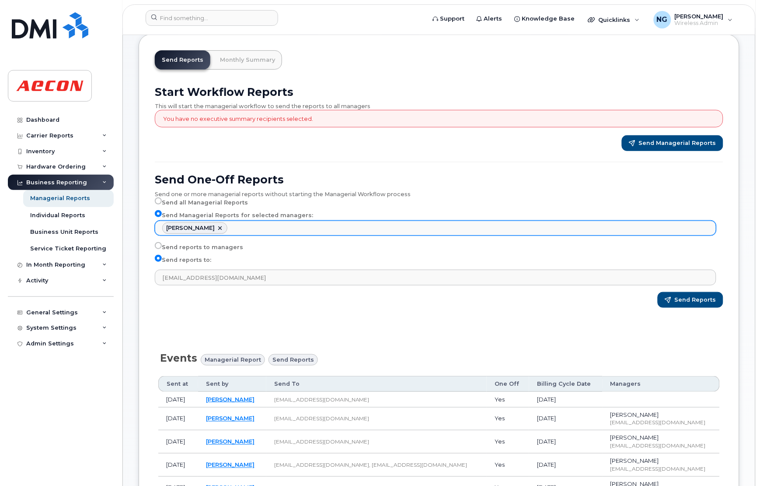
click at [217, 230] on link at bounding box center [220, 227] width 7 height 7
select select
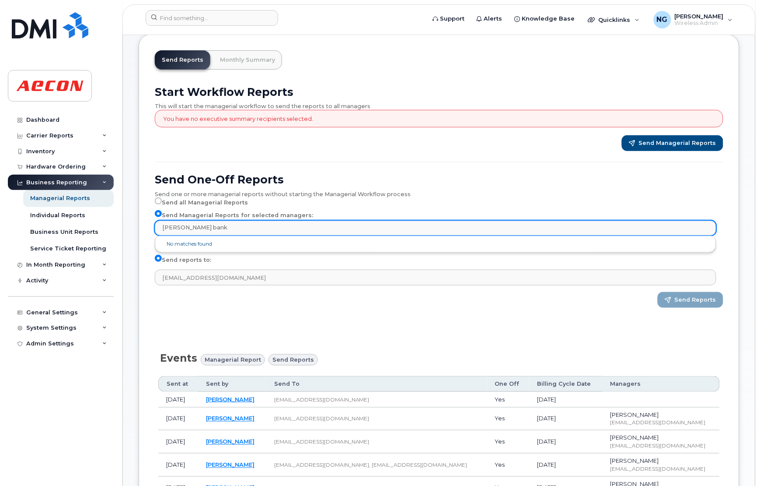
type input "dawn banks"
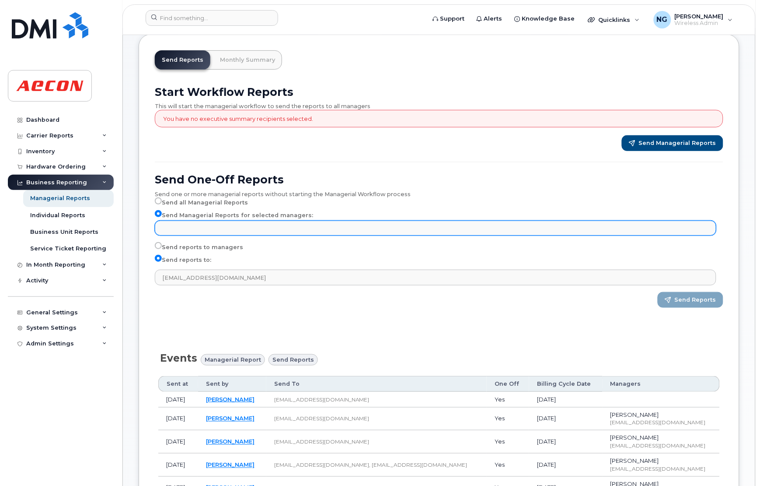
type input "Select managers"
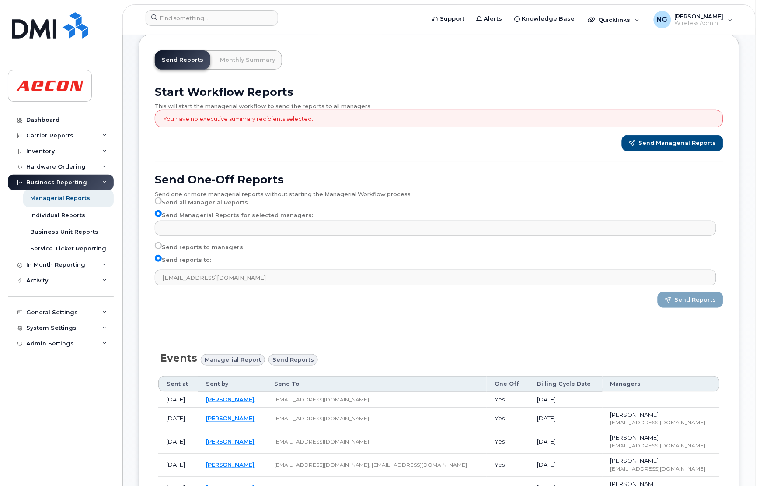
click at [255, 231] on input "text" at bounding box center [437, 227] width 554 height 12
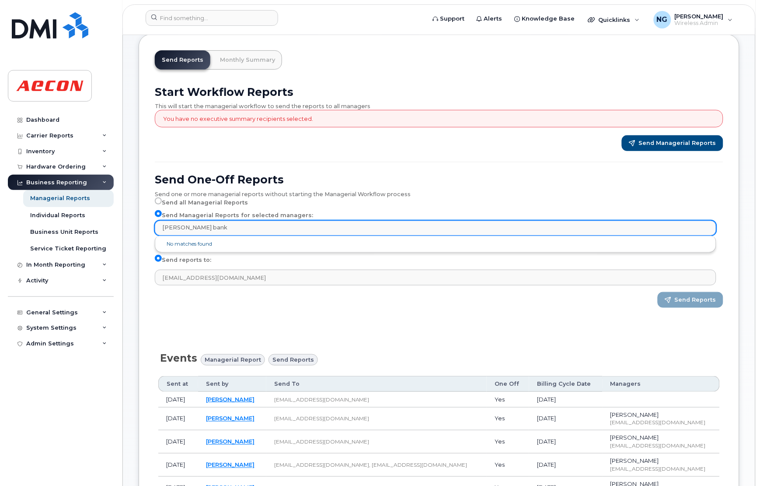
type input "dawn banks"
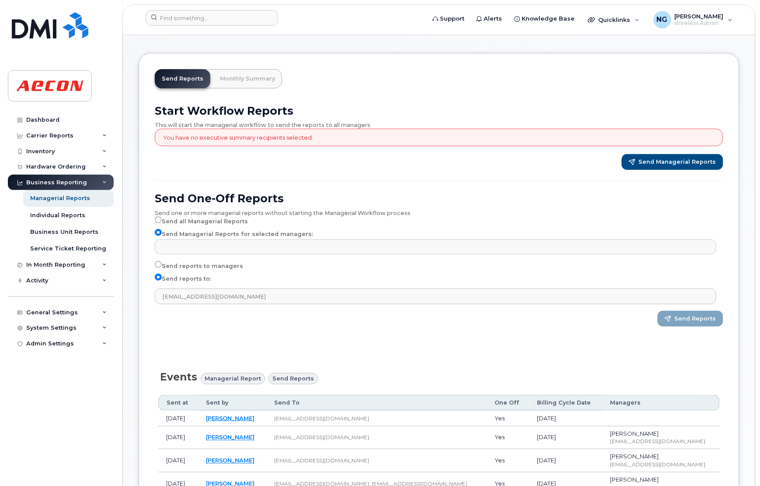
scroll to position [0, 0]
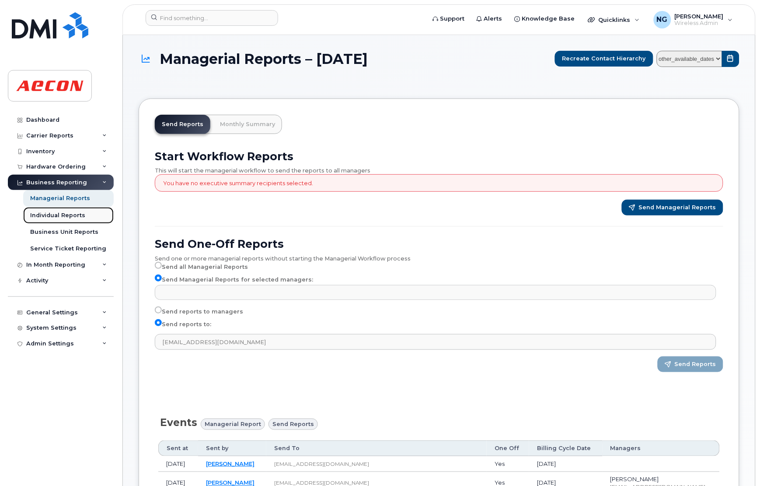
type input "Select managers"
click at [50, 218] on div "Individual Reports" at bounding box center [57, 215] width 55 height 8
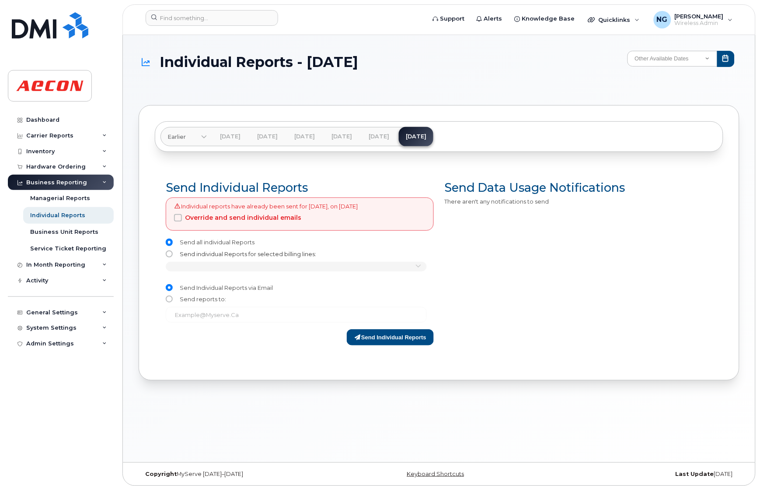
click at [169, 257] on input "Send individual Reports for selected billing lines:" at bounding box center [169, 253] width 7 height 7
radio input "true"
radio input "false"
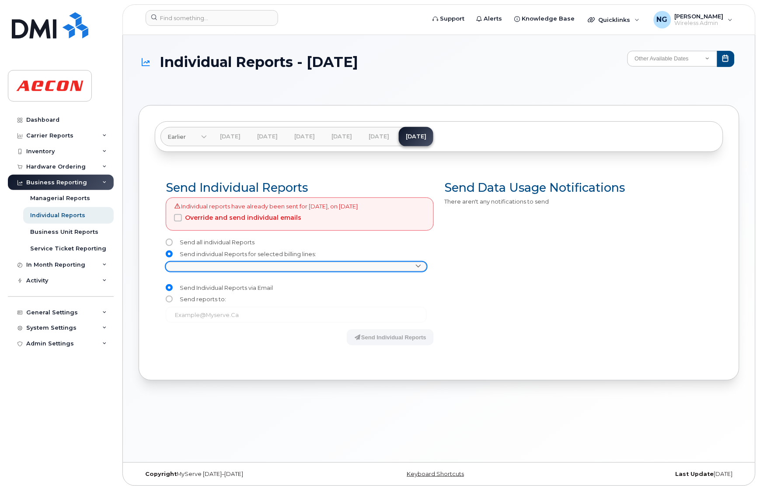
click at [211, 271] on link at bounding box center [296, 267] width 261 height 10
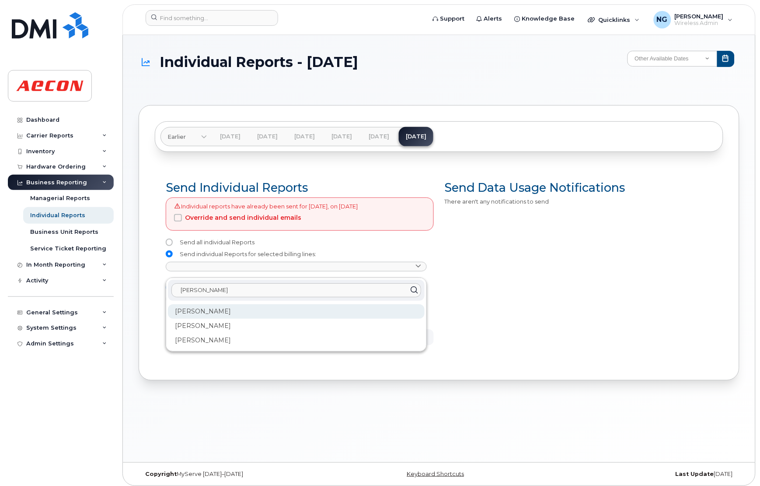
type input "dawn"
click at [215, 318] on div "[PERSON_NAME]" at bounding box center [296, 311] width 257 height 14
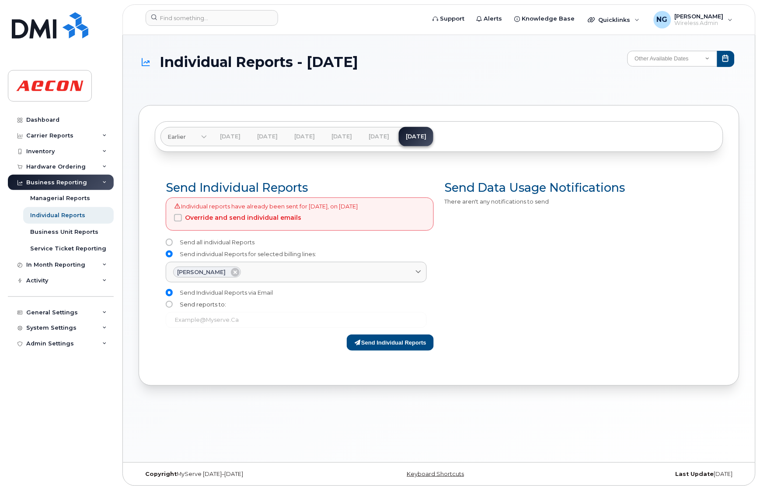
click at [170, 308] on input "Send reports to:" at bounding box center [169, 304] width 7 height 7
radio input "true"
radio input "false"
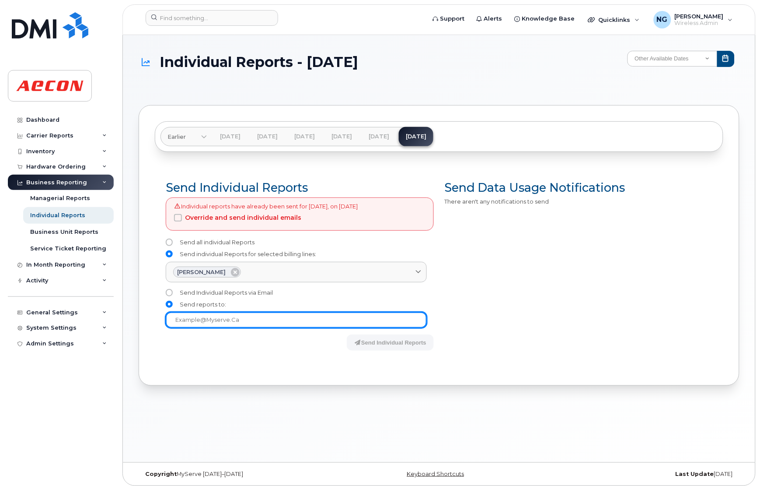
drag, startPoint x: 220, startPoint y: 333, endPoint x: 229, endPoint y: 330, distance: 9.7
click at [221, 328] on input "text" at bounding box center [296, 320] width 261 height 16
type input "nguida@aecon.com"
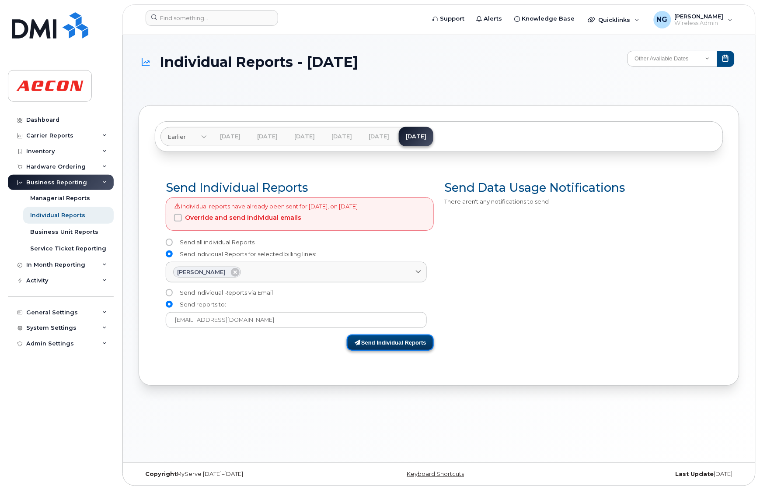
click at [414, 350] on button "Send Individual Reports" at bounding box center [390, 342] width 87 height 16
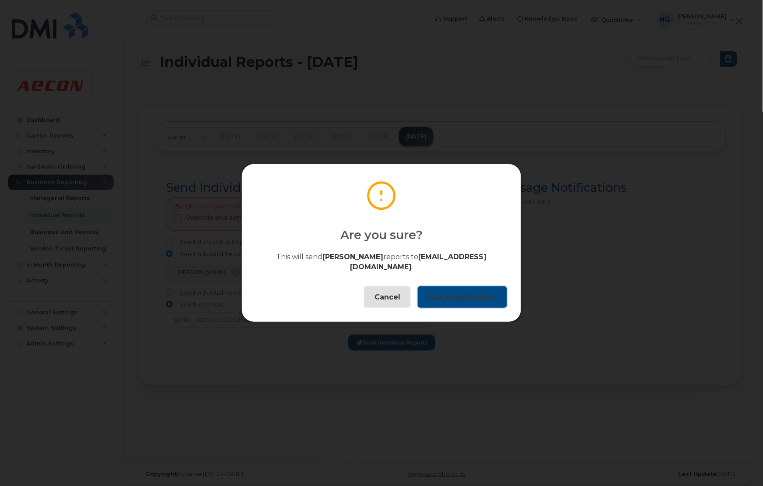
click at [451, 286] on button "Yes, Send Reports" at bounding box center [462, 297] width 89 height 22
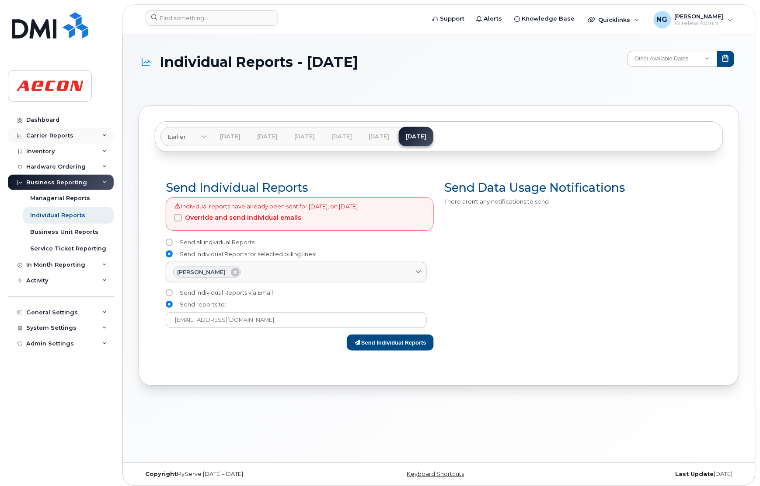
click at [44, 136] on div "Carrier Reports" at bounding box center [49, 135] width 47 height 7
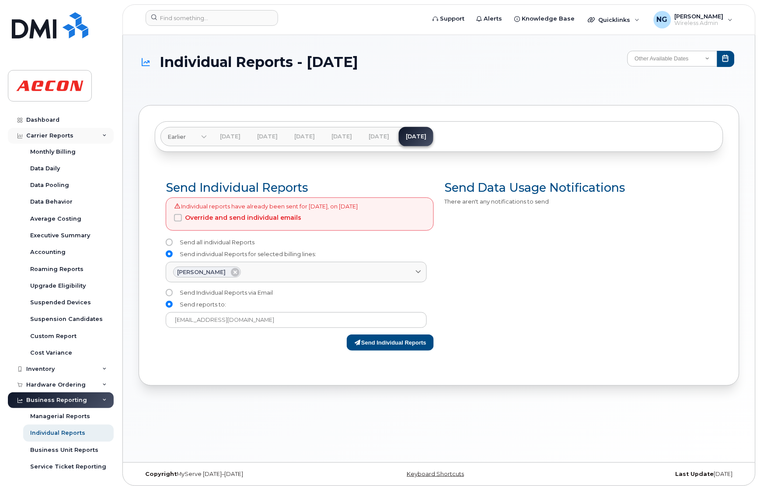
click at [98, 135] on div "Carrier Reports" at bounding box center [61, 136] width 106 height 16
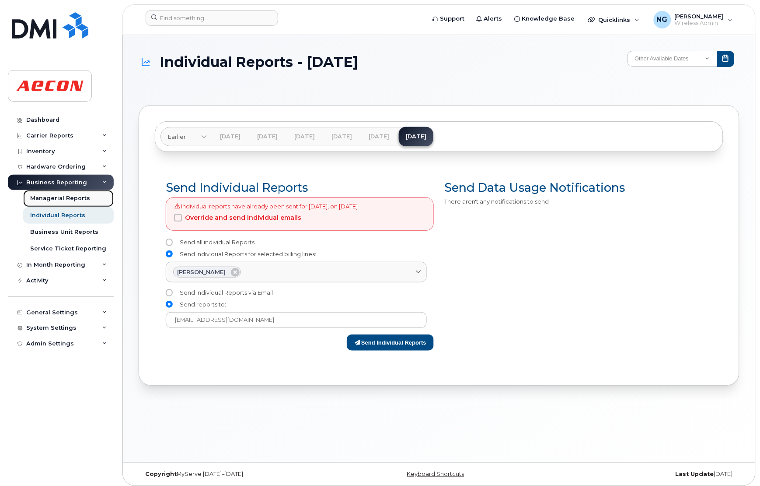
click at [67, 198] on div "Managerial Reports" at bounding box center [60, 198] width 60 height 8
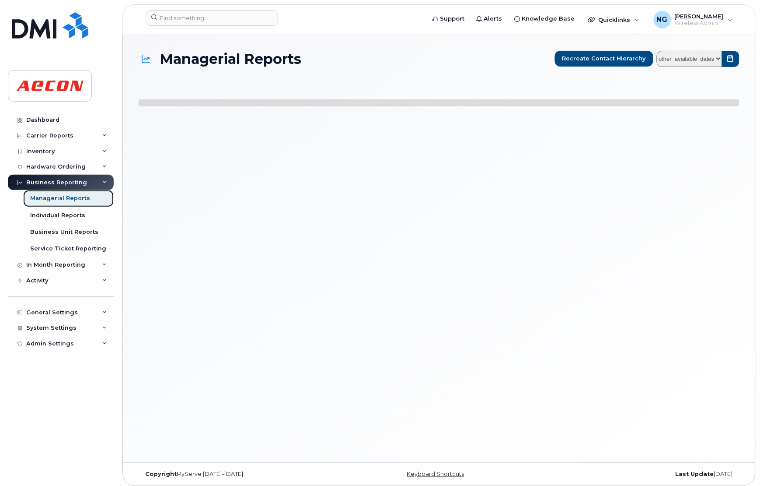
select select
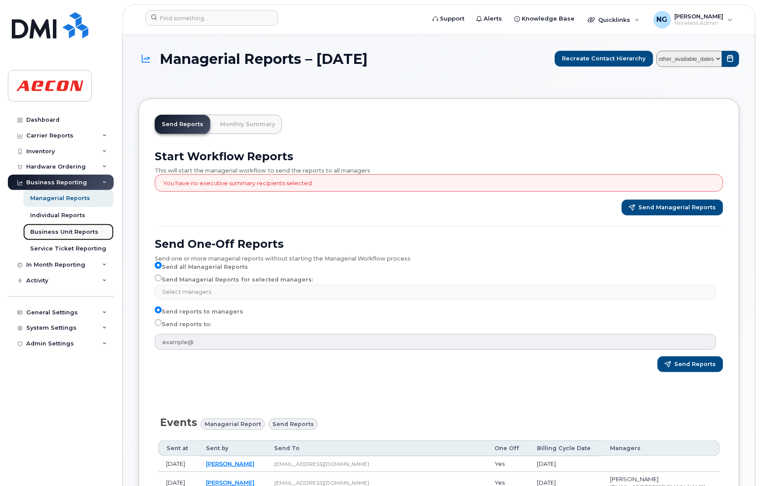
click at [57, 235] on div "Business Unit Reports" at bounding box center [64, 232] width 68 height 8
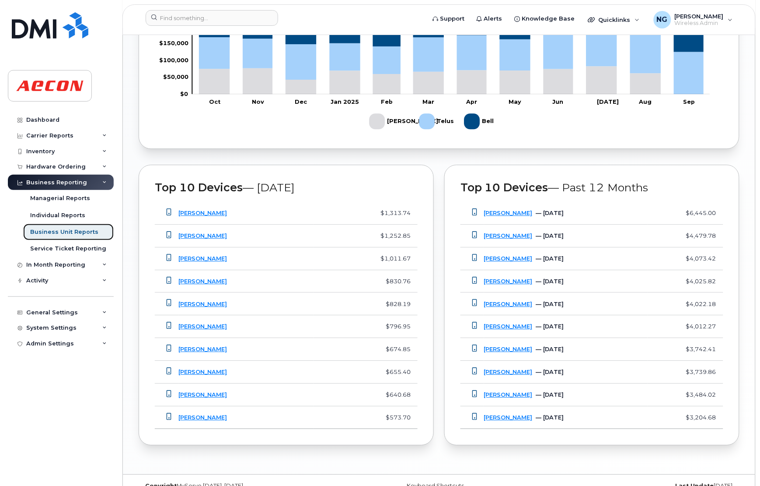
scroll to position [609, 0]
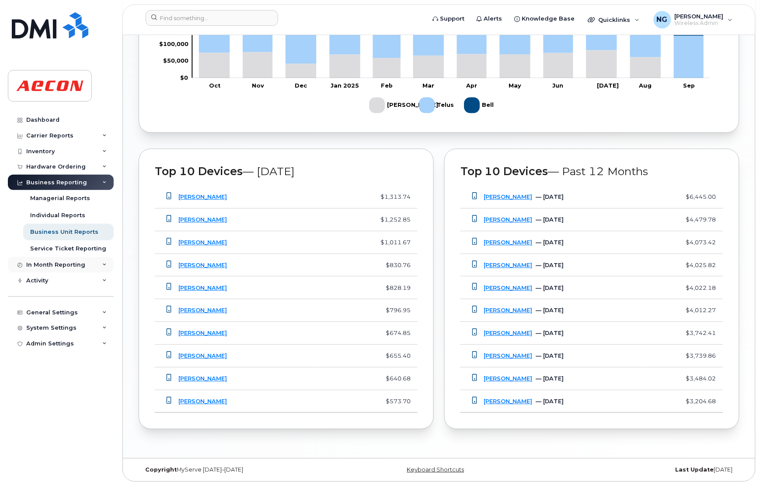
click at [101, 264] on div "In Month Reporting" at bounding box center [61, 265] width 106 height 16
click at [109, 332] on div "Activity" at bounding box center [61, 331] width 106 height 16
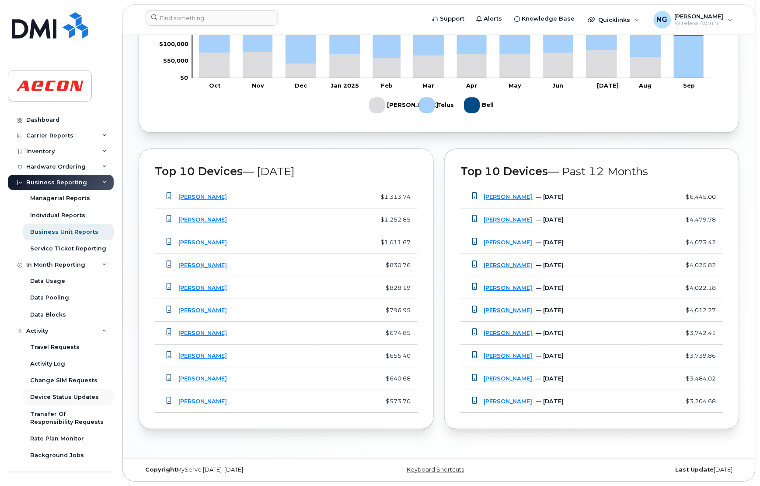
scroll to position [55, 0]
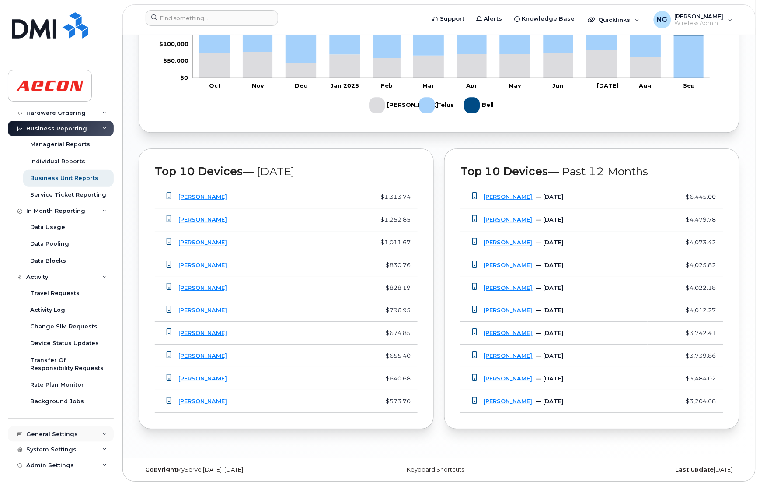
click at [74, 432] on div "General Settings" at bounding box center [52, 433] width 52 height 7
click at [96, 434] on div "General Settings" at bounding box center [61, 433] width 106 height 16
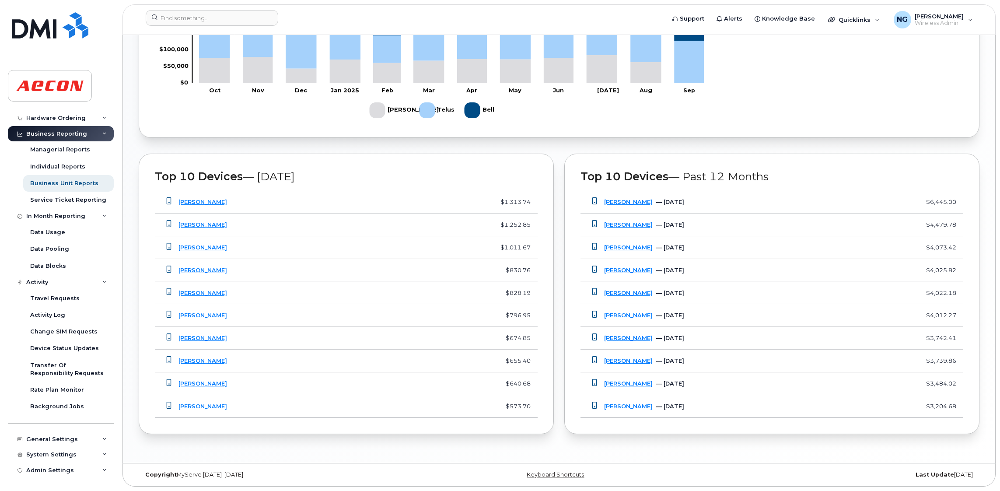
scroll to position [49, 0]
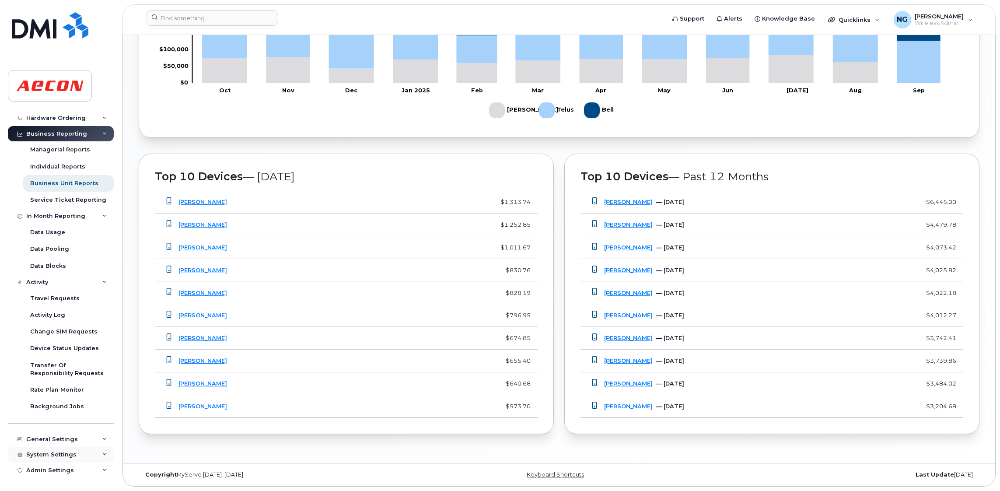
click at [72, 454] on div "System Settings" at bounding box center [51, 454] width 50 height 7
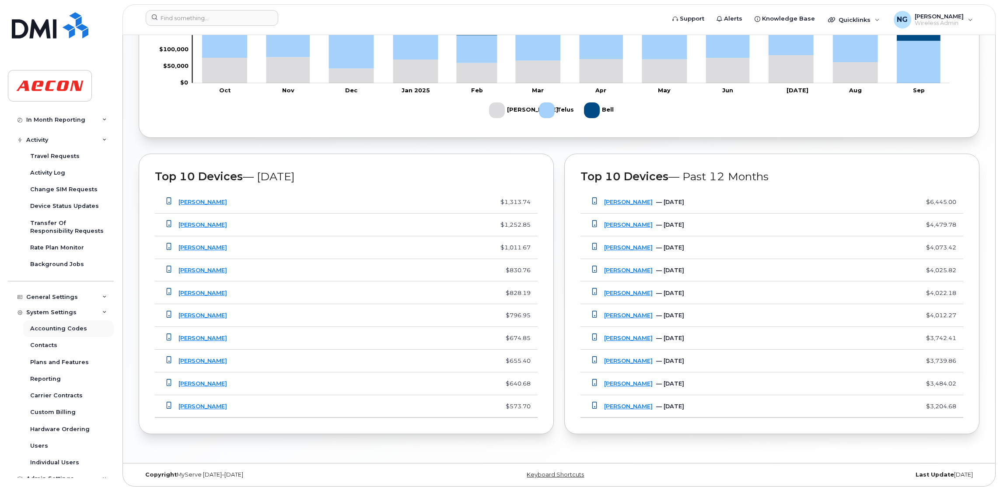
scroll to position [200, 0]
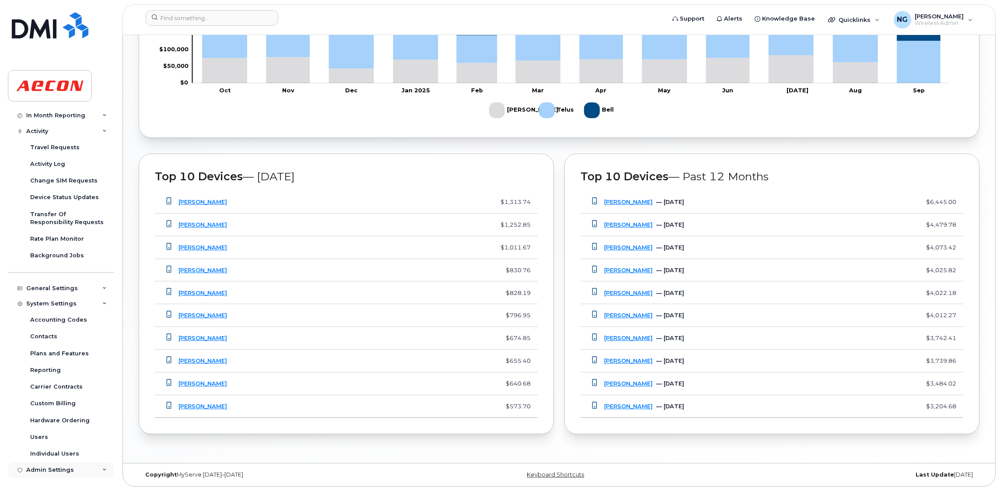
click at [102, 470] on icon at bounding box center [104, 470] width 4 height 4
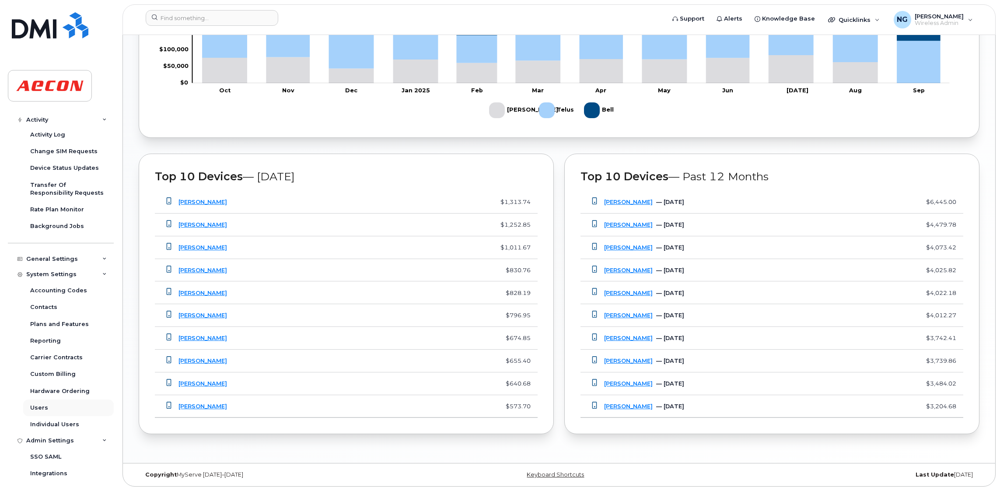
scroll to position [251, 0]
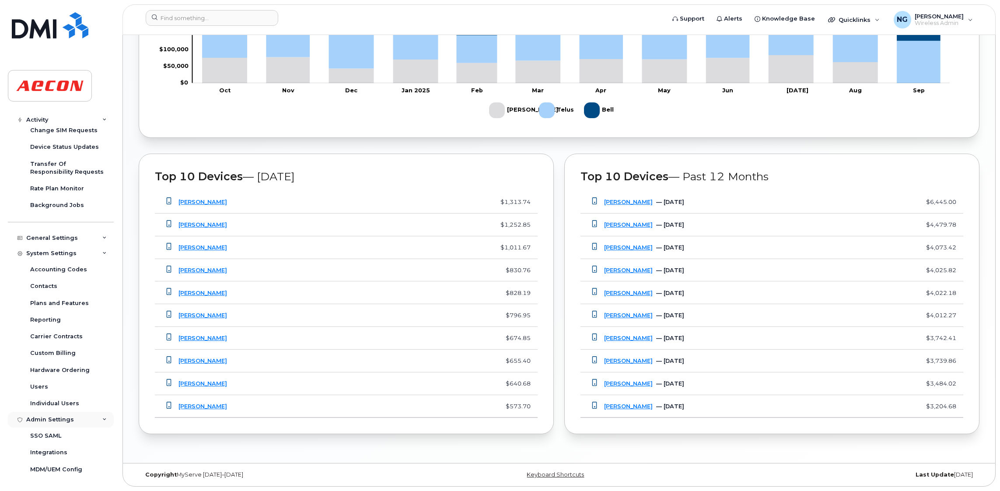
click at [102, 420] on icon at bounding box center [104, 419] width 4 height 4
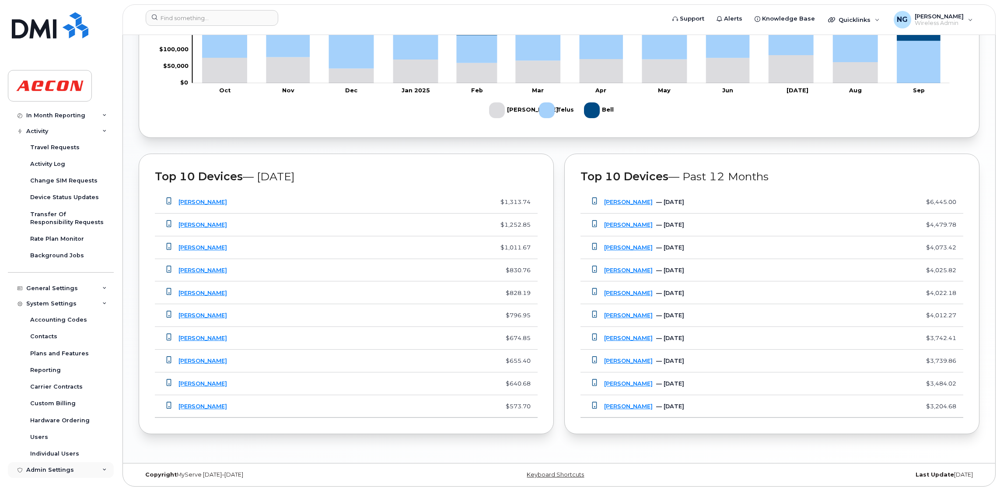
click at [95, 470] on div "Admin Settings" at bounding box center [61, 470] width 106 height 16
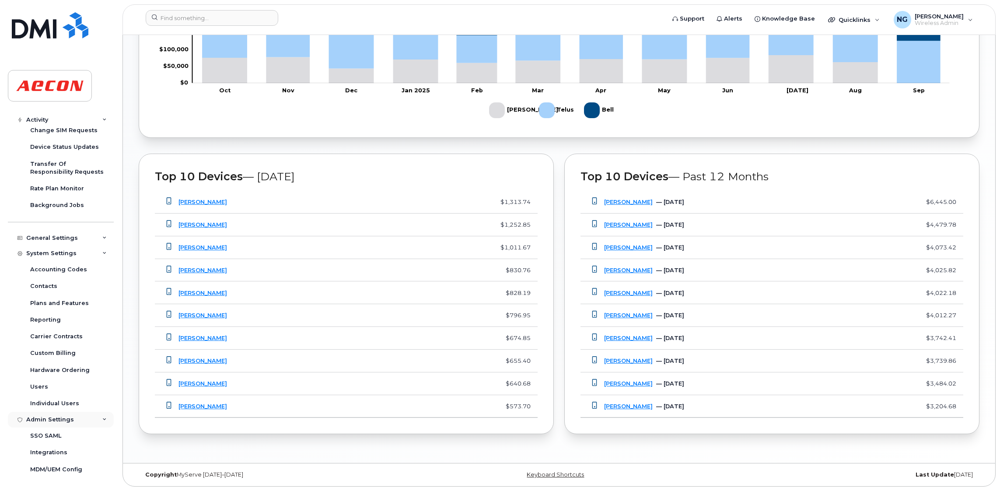
click at [102, 420] on icon at bounding box center [104, 419] width 4 height 4
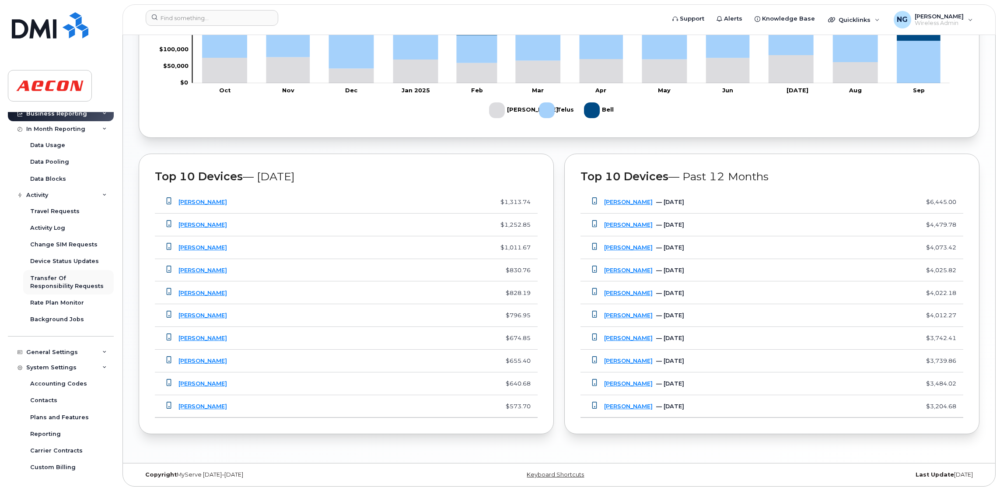
scroll to position [200, 0]
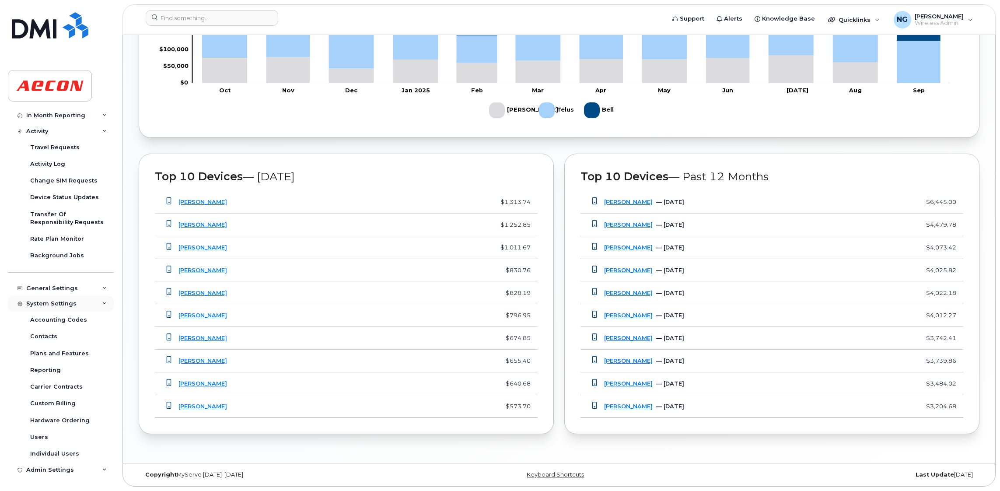
click at [102, 304] on icon at bounding box center [104, 303] width 4 height 4
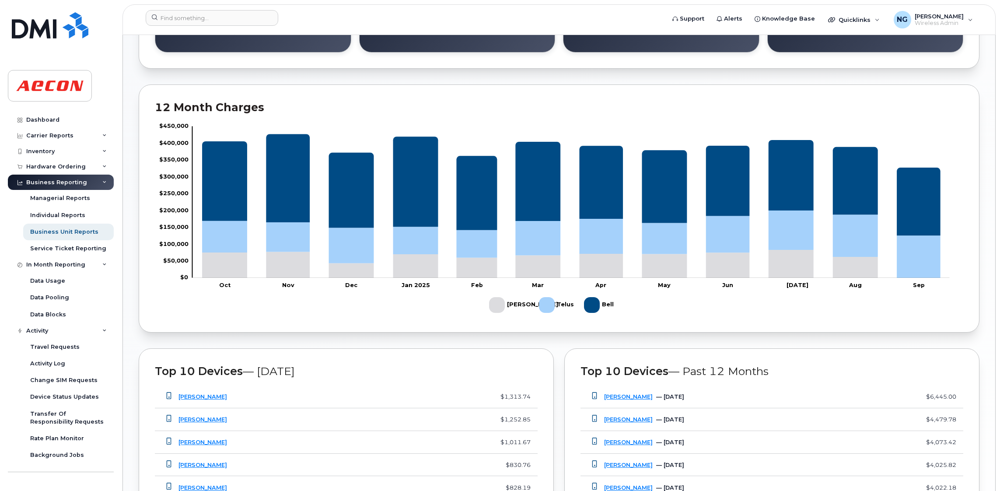
scroll to position [144, 0]
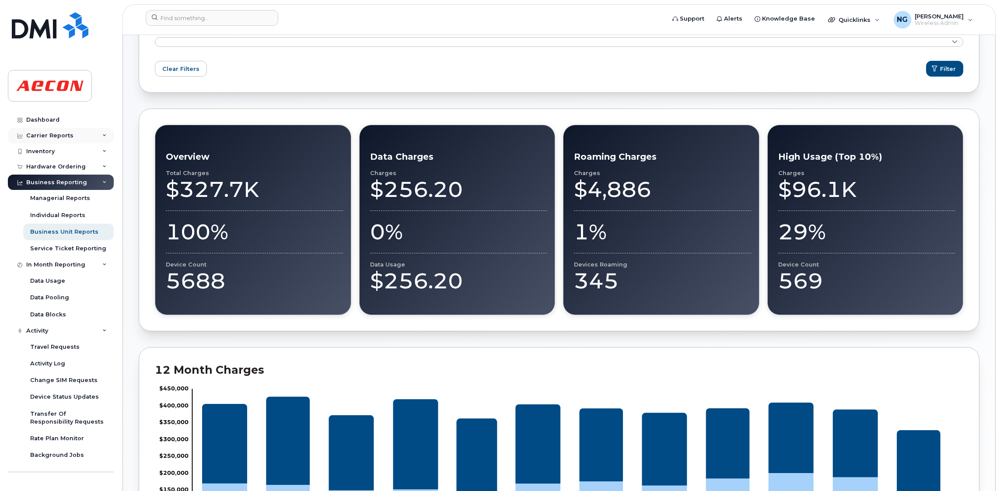
click at [102, 136] on icon at bounding box center [104, 135] width 4 height 4
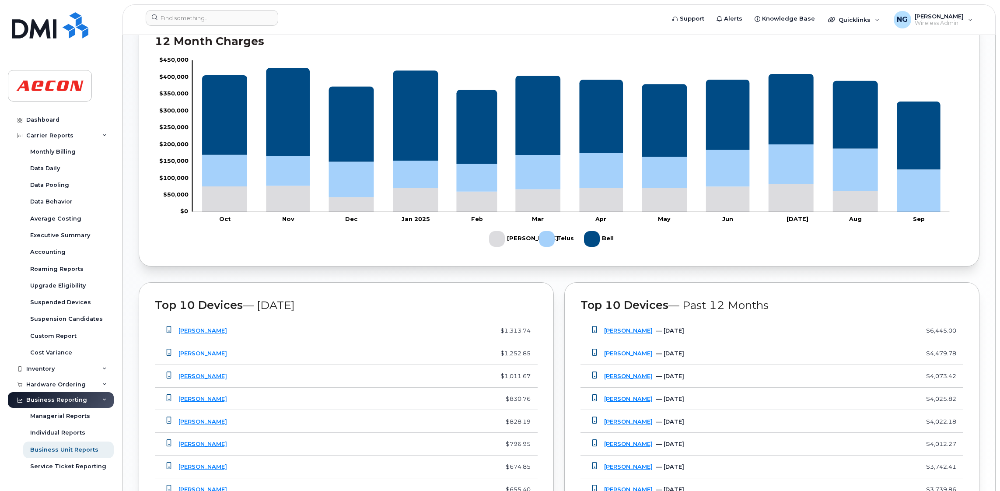
scroll to position [603, 0]
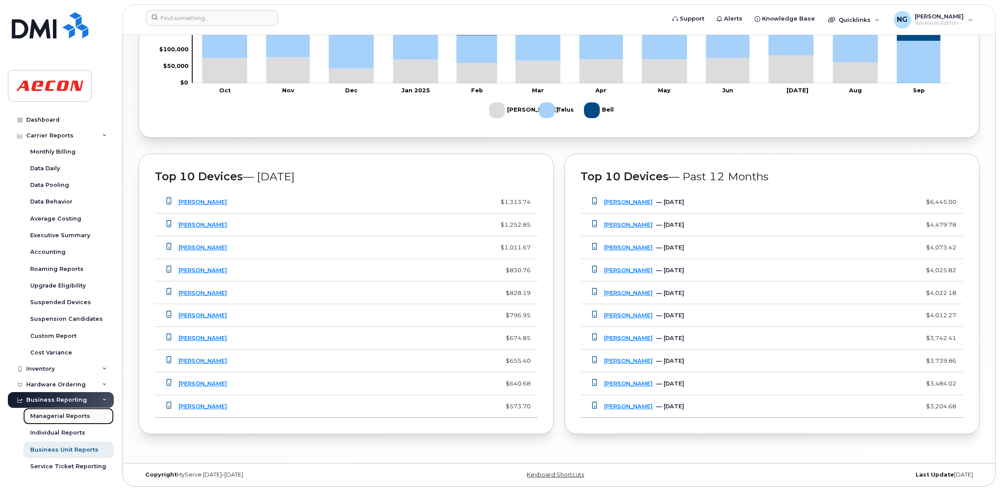
click at [53, 414] on div "Managerial Reports" at bounding box center [60, 416] width 60 height 8
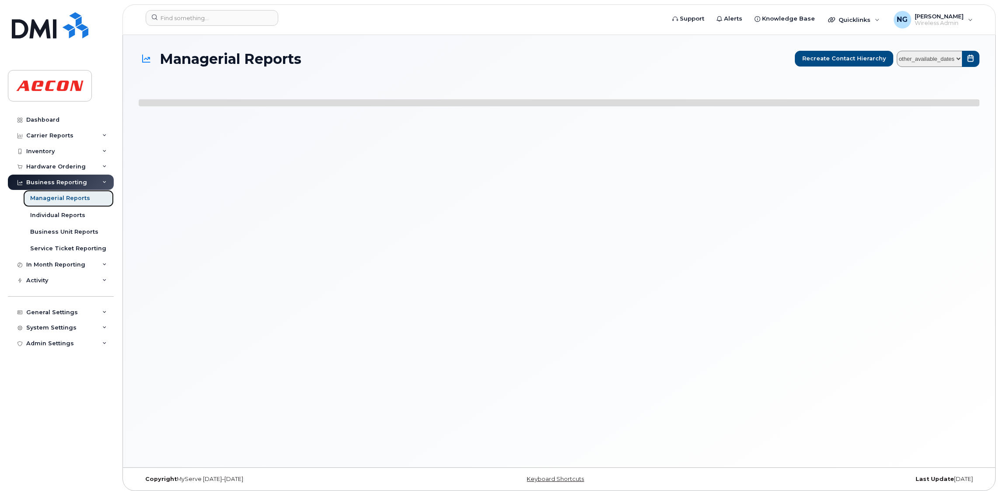
select select
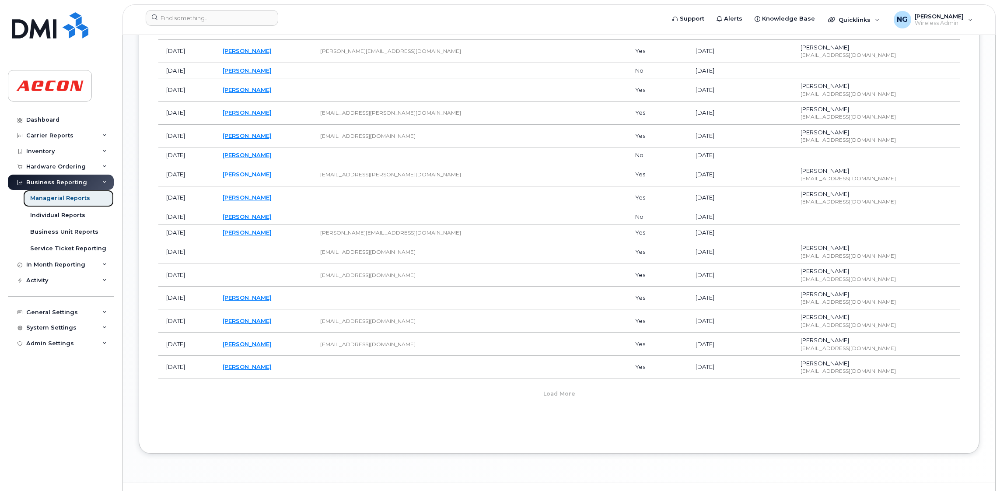
scroll to position [655, 0]
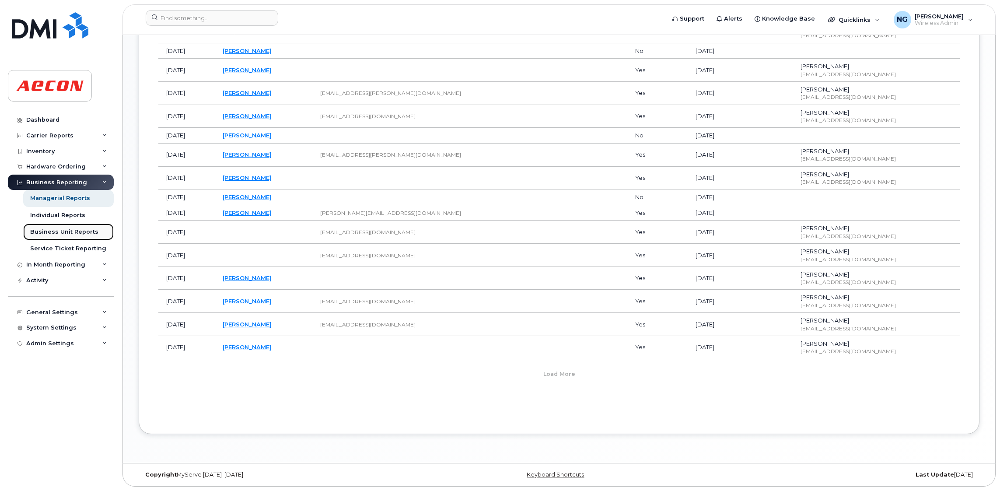
click at [73, 233] on div "Business Unit Reports" at bounding box center [64, 232] width 68 height 8
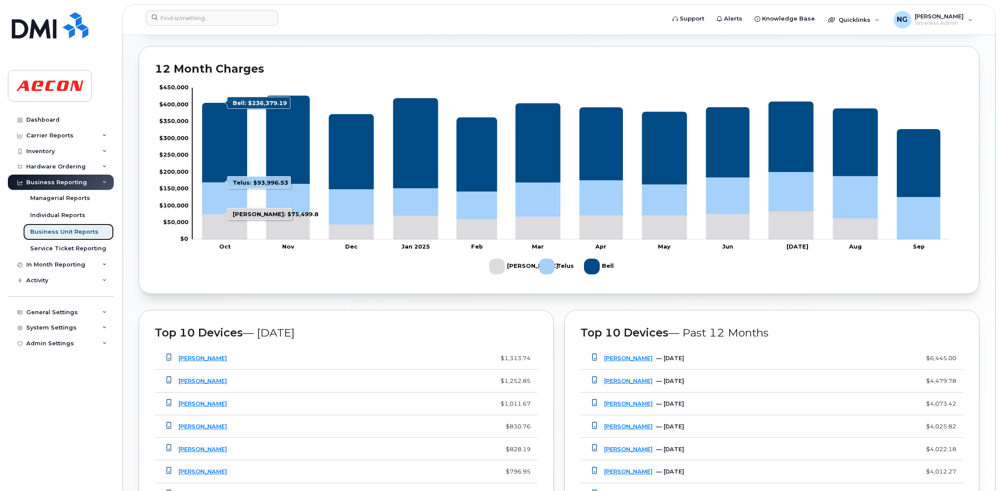
scroll to position [603, 0]
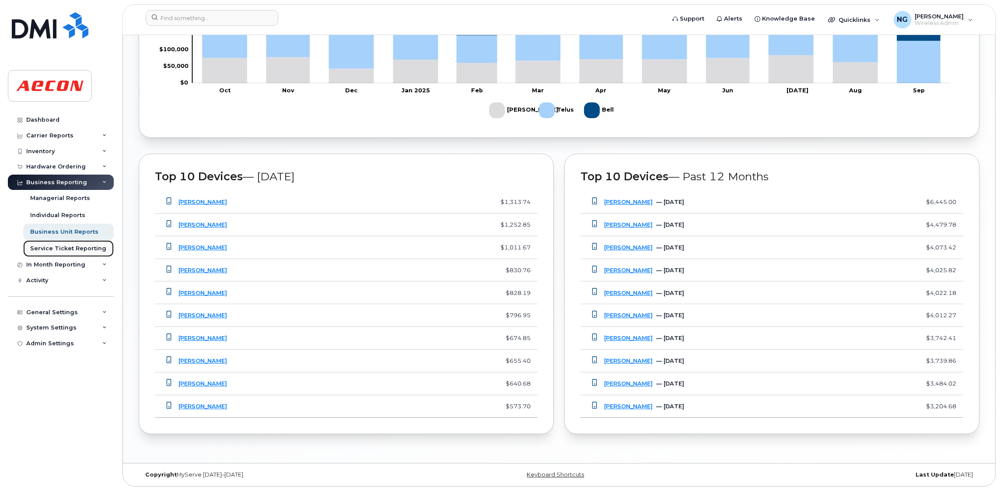
click at [59, 249] on div "Service Ticket Reporting" at bounding box center [68, 249] width 76 height 8
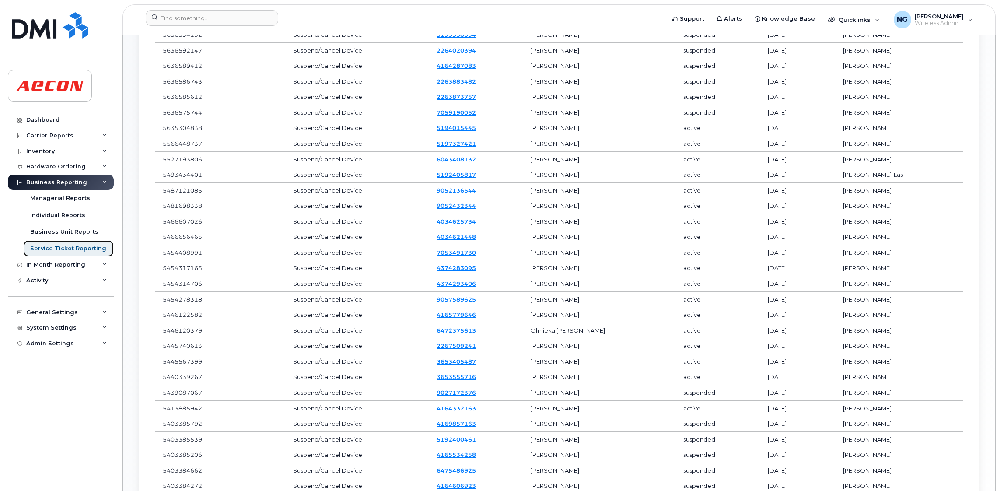
scroll to position [553, 0]
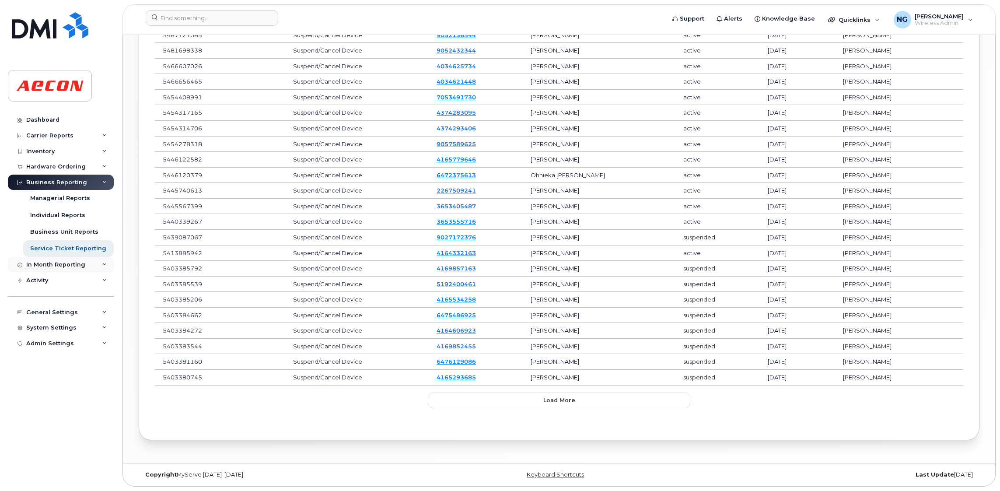
click at [52, 268] on div "In Month Reporting" at bounding box center [55, 264] width 59 height 7
click at [66, 363] on div "General Settings" at bounding box center [52, 362] width 52 height 7
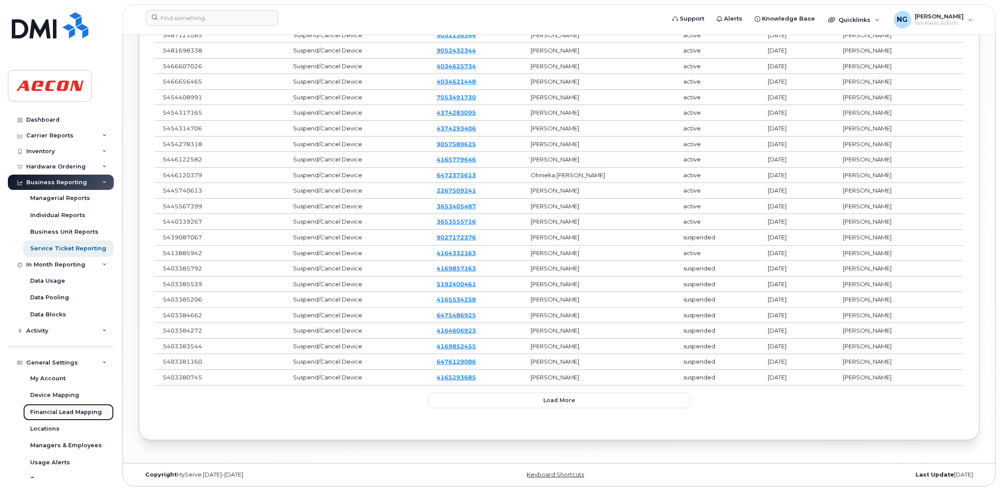
click at [63, 414] on div "Financial Lead Mapping" at bounding box center [66, 412] width 72 height 8
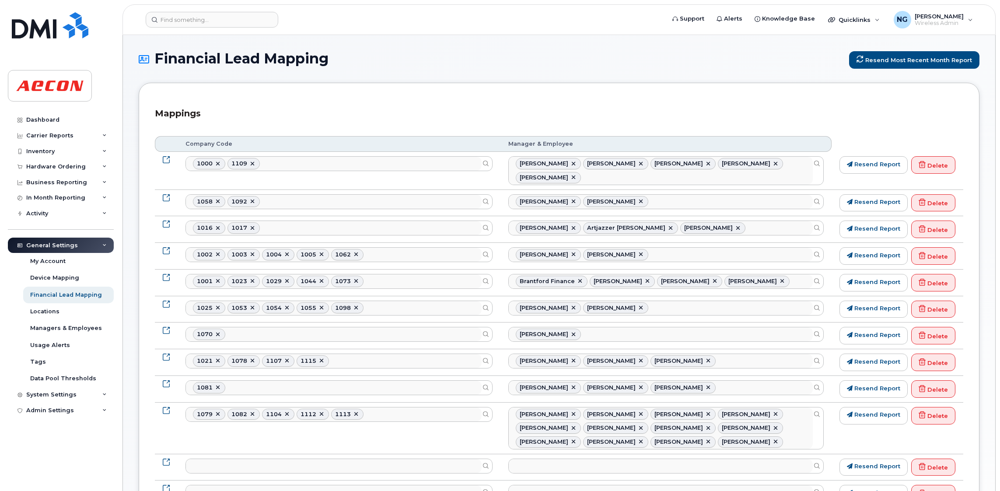
select select
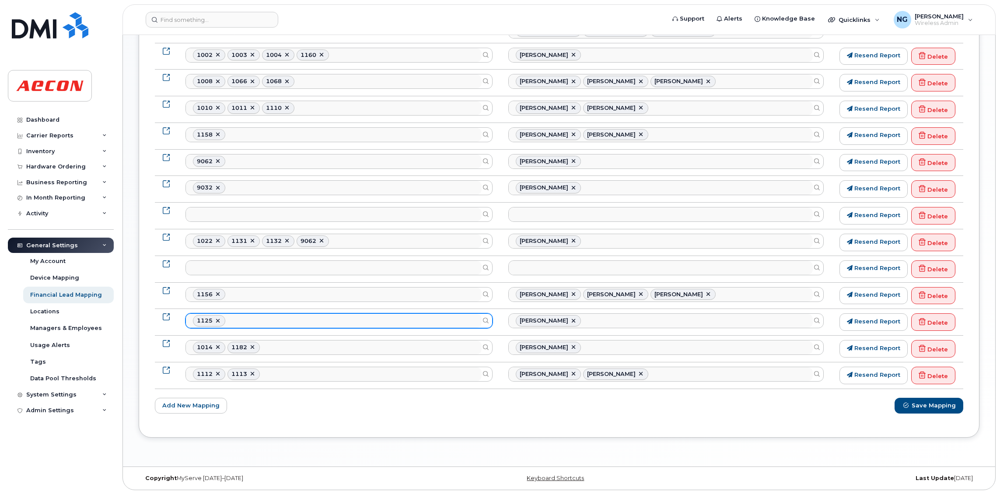
scroll to position [536, 0]
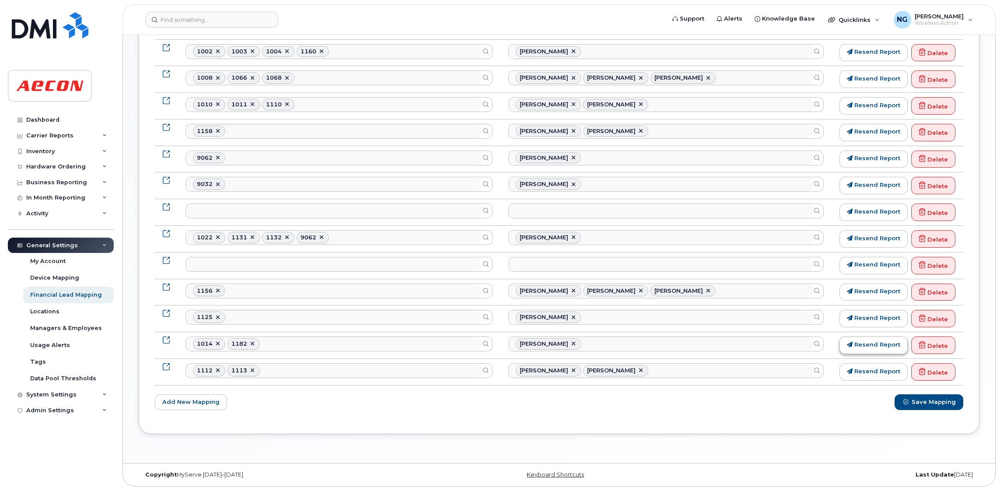
click at [857, 344] on link "Resend Report" at bounding box center [873, 344] width 68 height 17
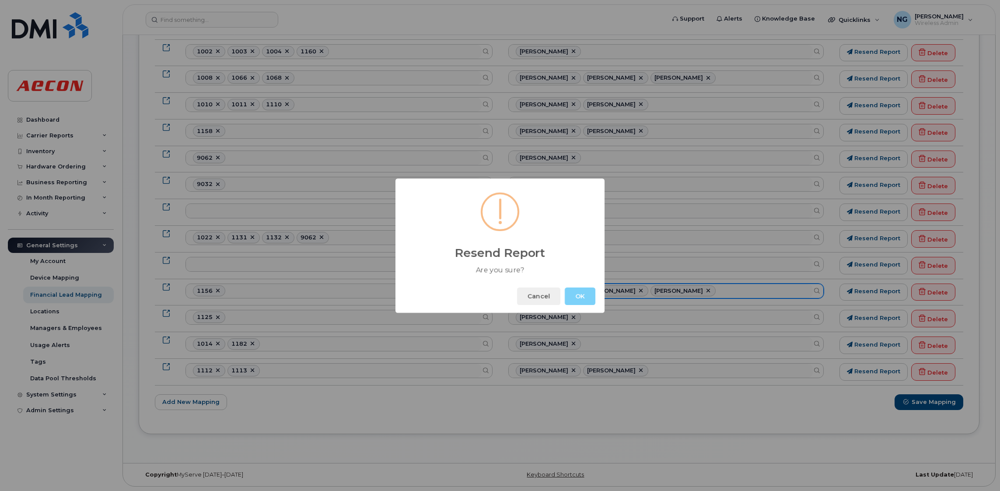
click at [582, 296] on button "OK" at bounding box center [580, 295] width 31 height 17
click at [577, 294] on button "OK" at bounding box center [580, 295] width 31 height 17
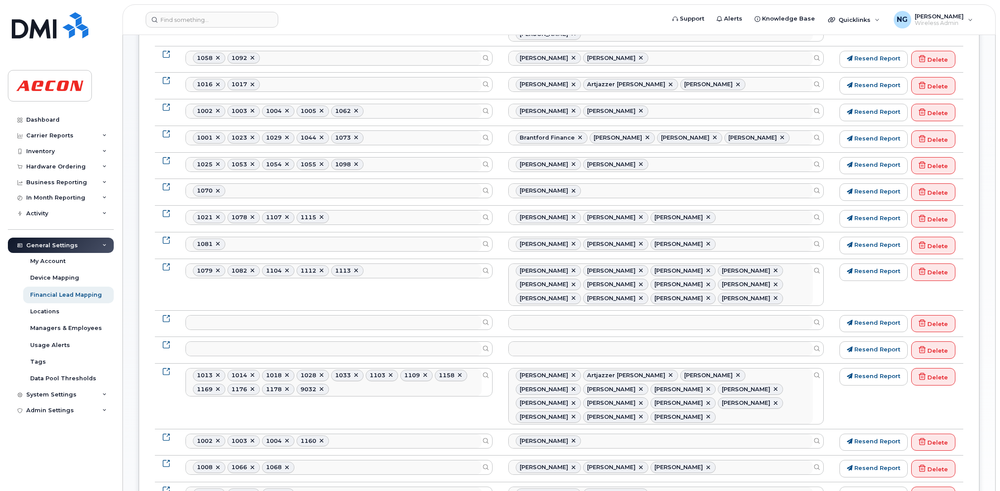
scroll to position [208, 0]
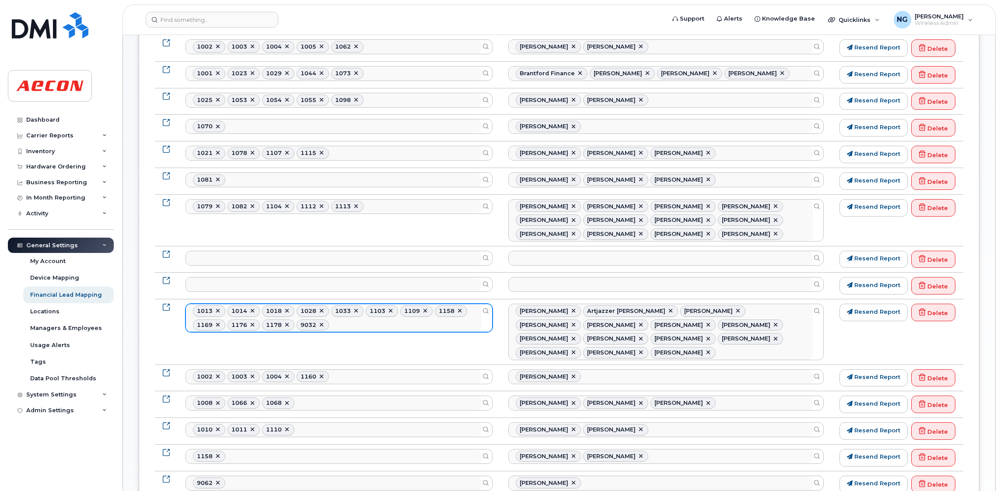
click at [486, 311] on div "1013 1014 1018 1028 1033 1103 1109 1158 1169 1176 1178 9032 No matches found No…" at bounding box center [338, 318] width 307 height 28
click at [391, 326] on ul "1013 1014 1018 1028 1033 1103 1109 1158 1169 1176 1178 9032" at bounding box center [334, 318] width 296 height 28
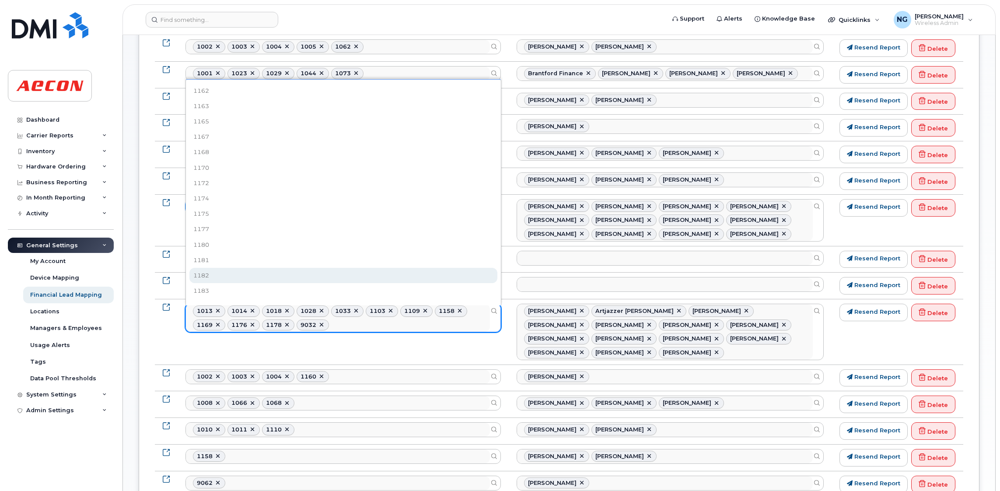
scroll to position [0, 0]
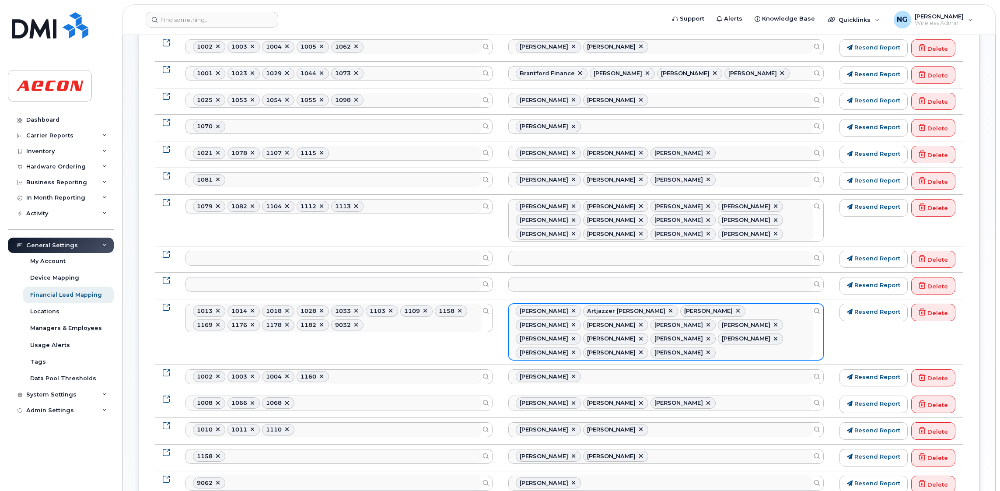
click at [735, 311] on link at bounding box center [738, 311] width 7 height 7
click at [577, 335] on link at bounding box center [573, 338] width 7 height 7
type input "555623,536571,554175,555028,537083,543474,534491,552175,536503,531996,540772,55…"
click at [765, 339] on ul "Andrew Kavanagh Artjazzer Tahil Farhan Imtiaz Francesca Puma Heather Buschlen M…" at bounding box center [661, 331] width 304 height 55
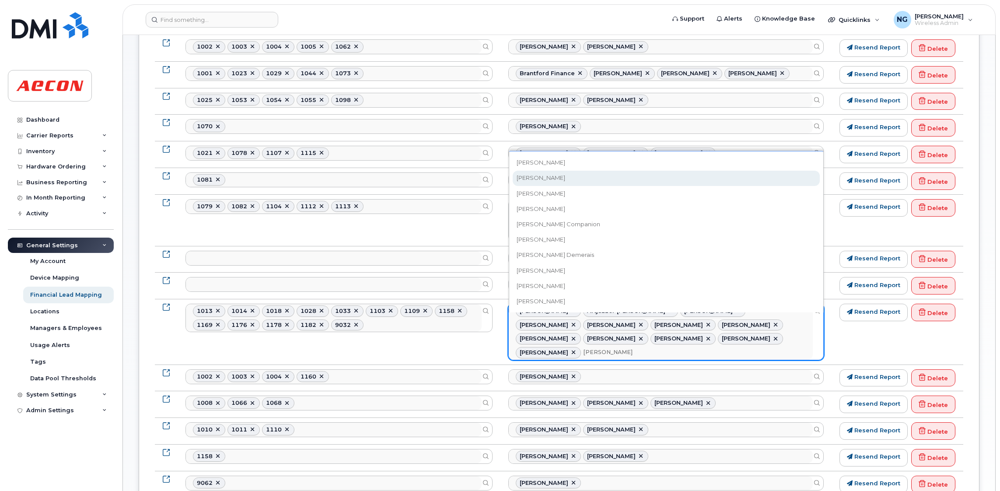
type input "dawn"
type input "555623,536571,554175,555028,537083,543474,534491,552175,536503,531996,540772,55…"
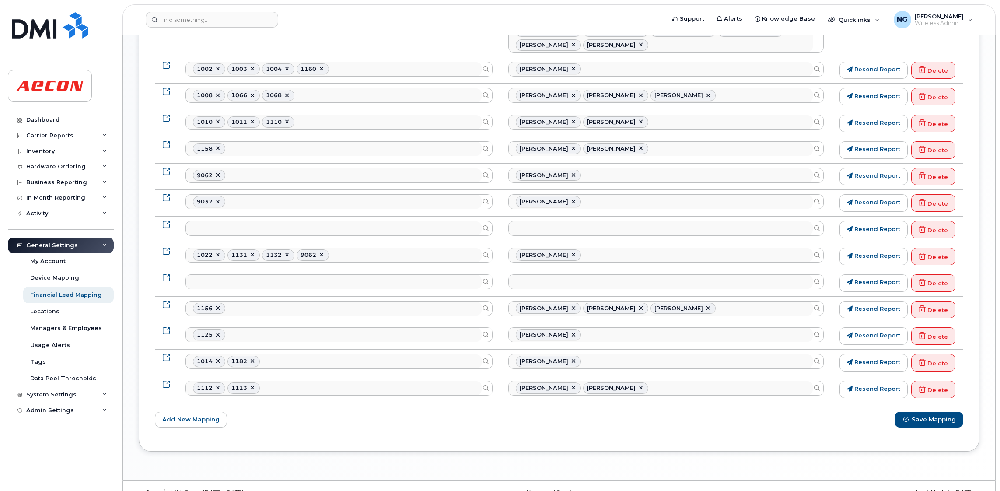
scroll to position [521, 0]
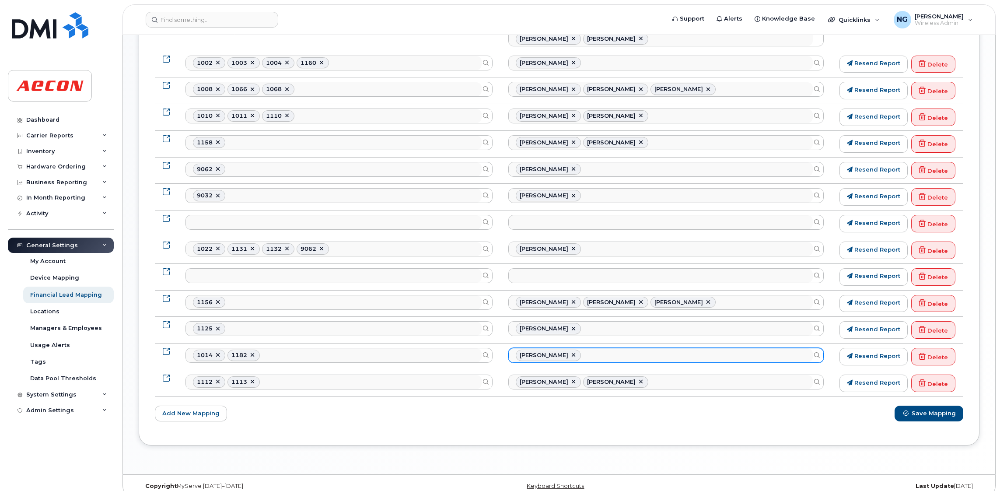
click at [570, 352] on link at bounding box center [573, 355] width 7 height 7
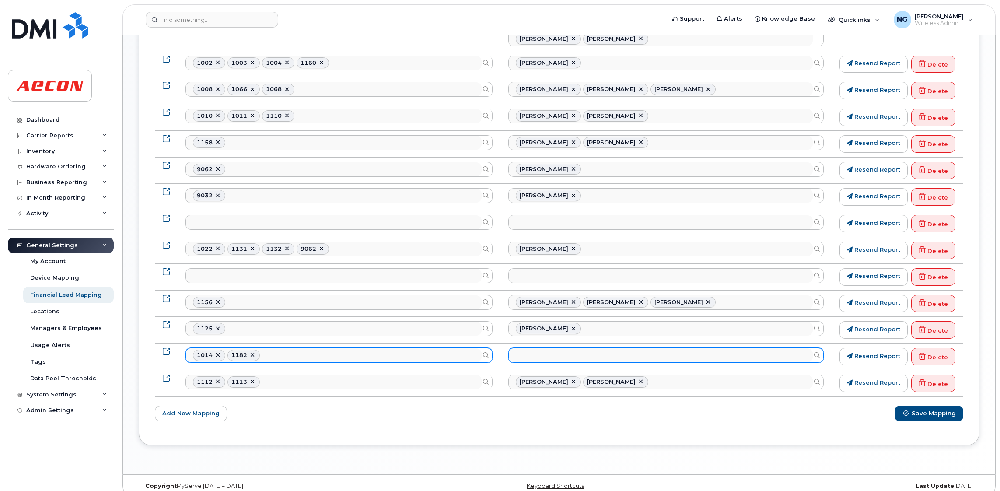
click at [414, 348] on ul "1014 1182" at bounding box center [334, 355] width 296 height 14
click at [250, 352] on link at bounding box center [252, 355] width 7 height 7
click at [218, 352] on link at bounding box center [217, 355] width 7 height 7
select select
click at [344, 392] on form "Company Code Manager & Employee 1000 1109 No matches found No matches found 100…" at bounding box center [559, 18] width 808 height 807
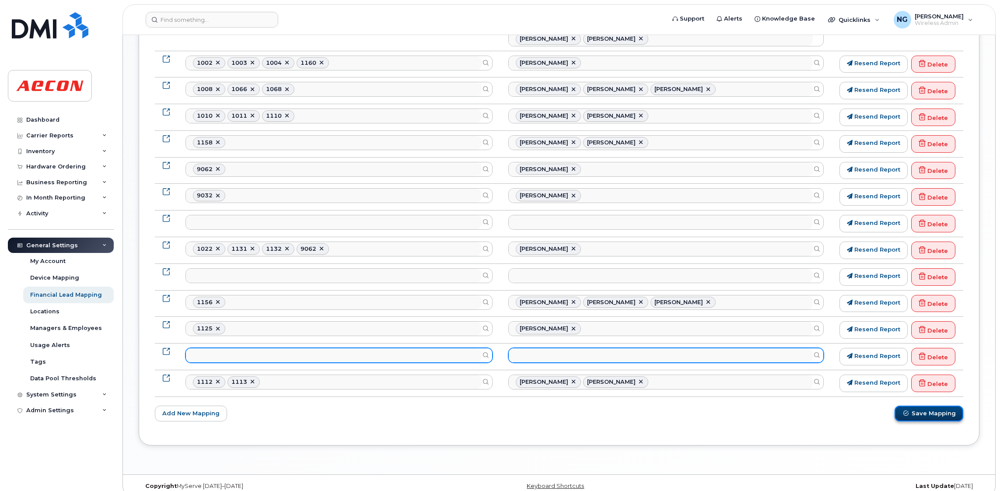
click at [956, 406] on input "Save Mapping" at bounding box center [929, 414] width 69 height 16
type input "Saving..."
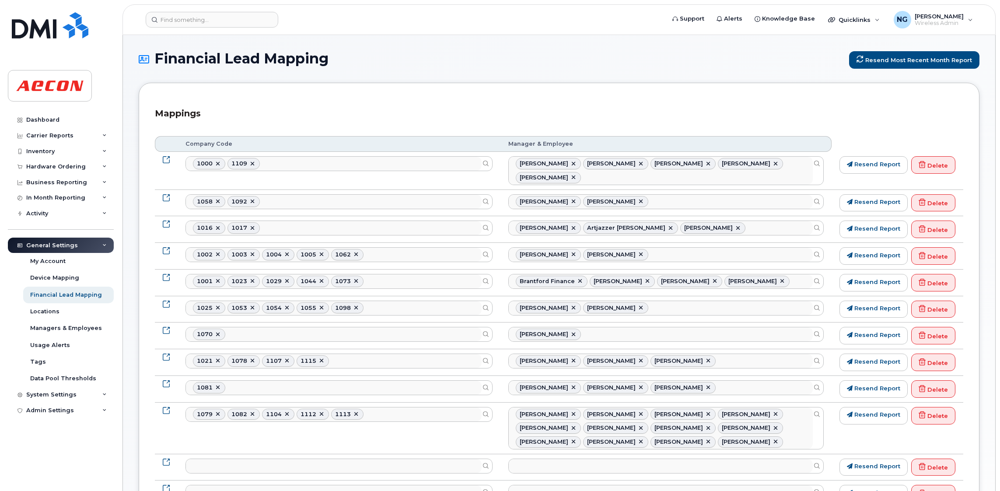
select select
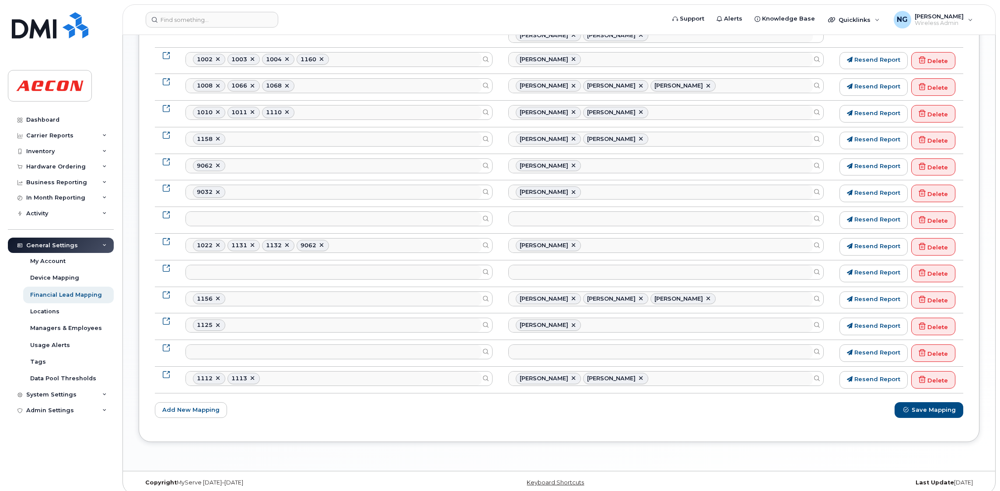
scroll to position [535, 0]
